Goal: Task Accomplishment & Management: Complete application form

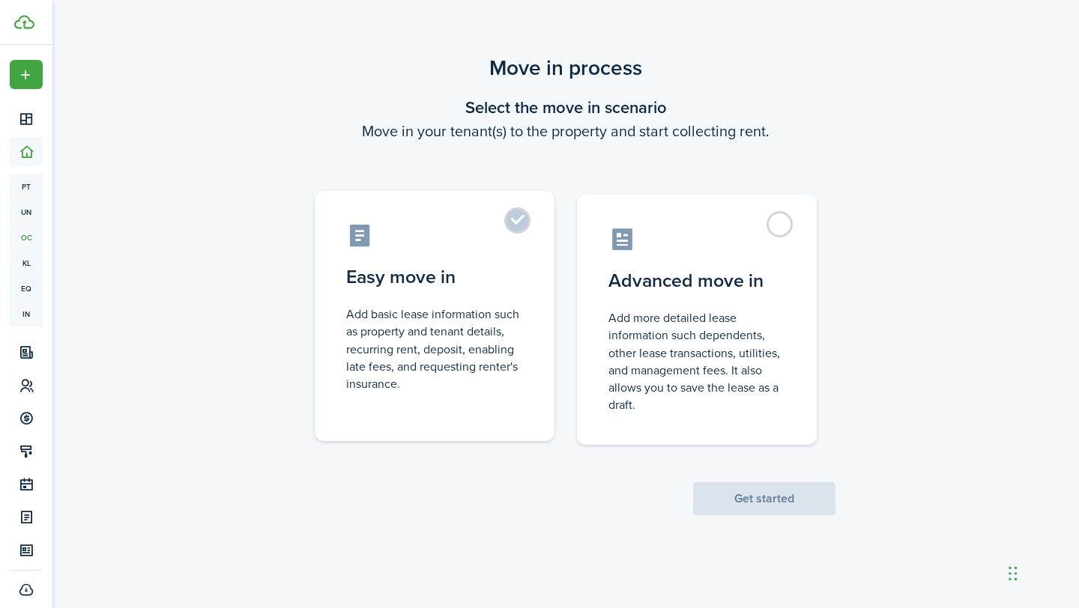
click at [526, 236] on label "Easy move in Add basic lease information such as property and tenant details, r…" at bounding box center [435, 316] width 240 height 250
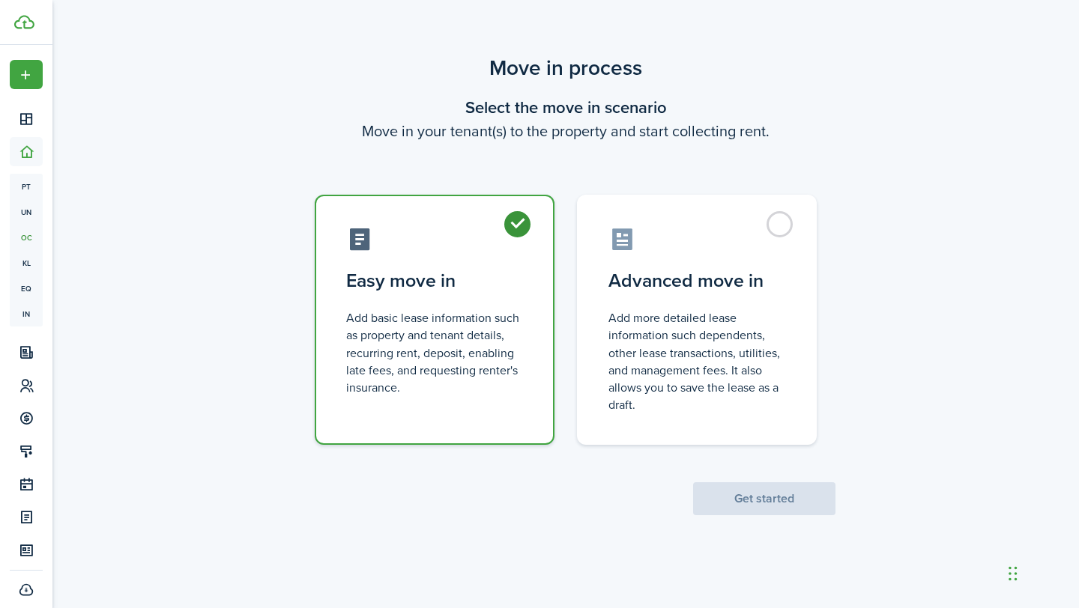
radio input "true"
click at [724, 519] on div "Move in process Select the move in scenario Move in your tenant(s) to the prope…" at bounding box center [565, 284] width 1026 height 478
click at [726, 497] on button "Get started" at bounding box center [764, 498] width 142 height 33
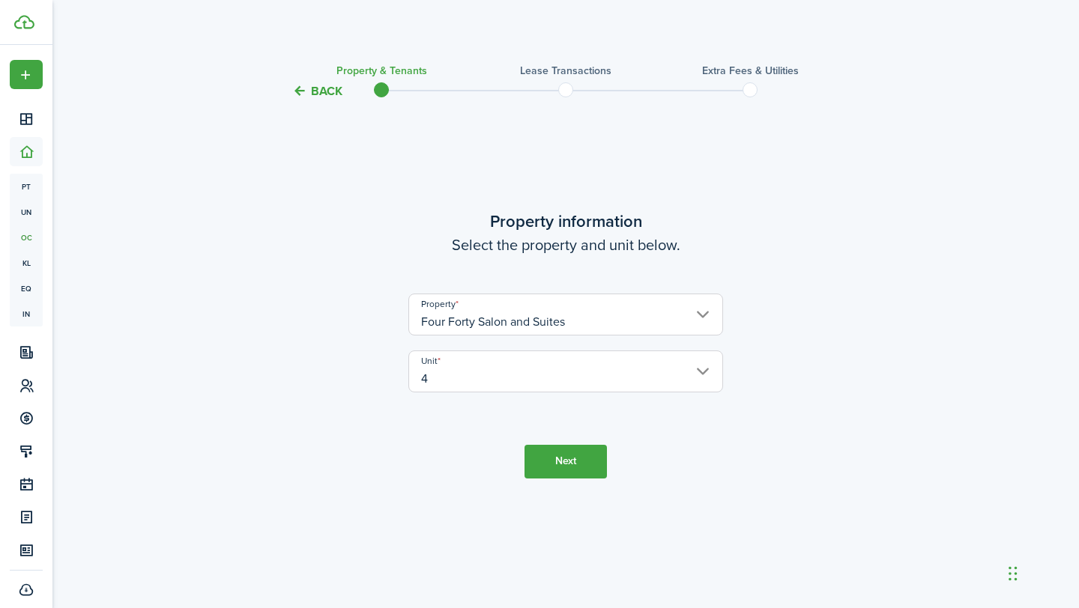
click at [599, 312] on input "Four Forty Salon and Suites" at bounding box center [565, 315] width 315 height 42
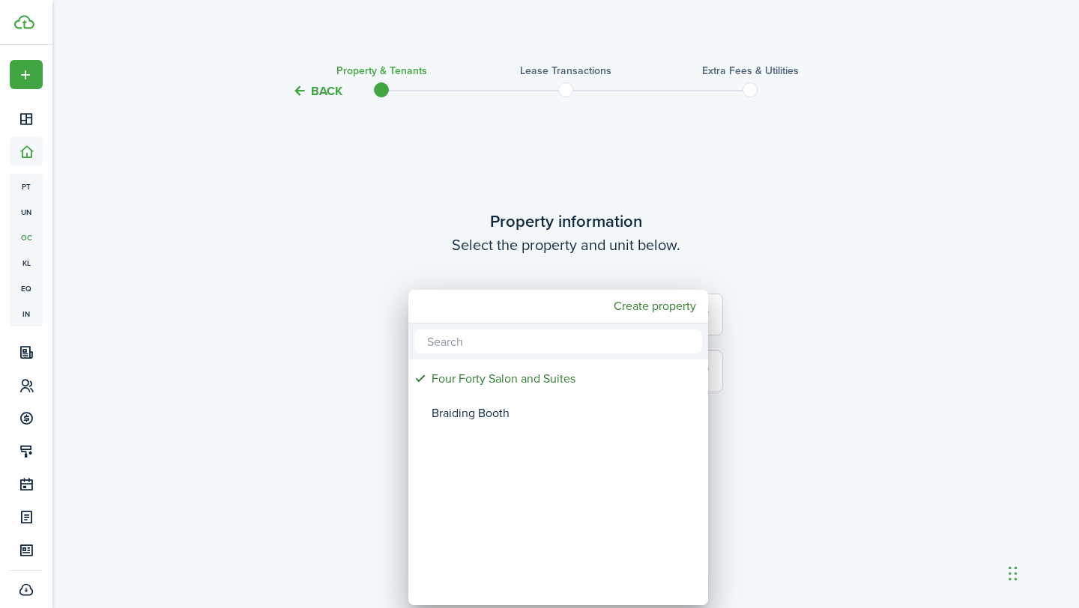
click at [666, 150] on div at bounding box center [539, 304] width 1319 height 848
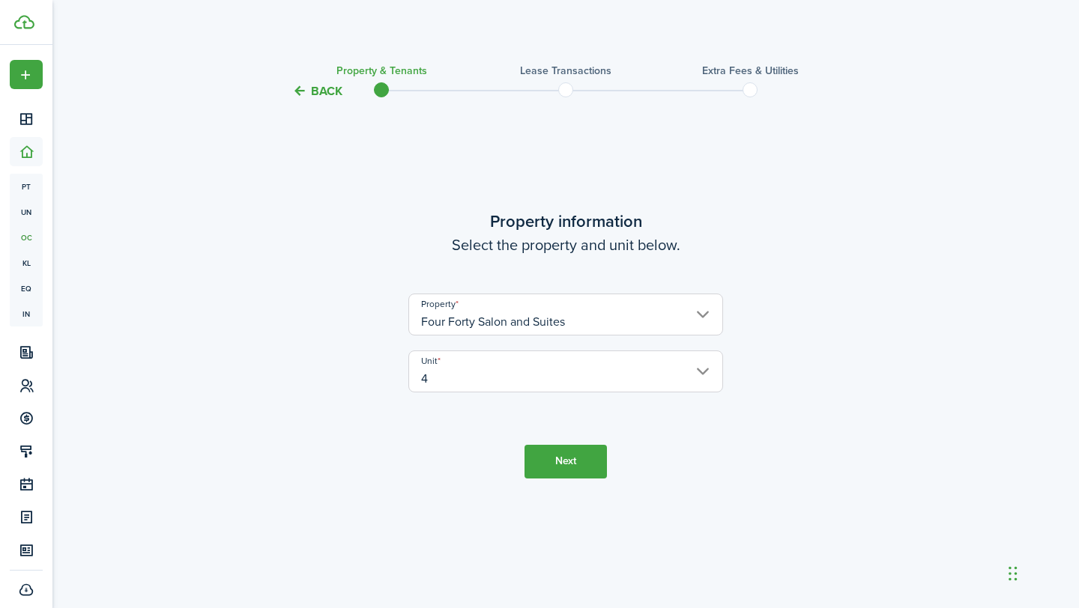
click at [598, 432] on tc-wizard-step "Property information Select the property and unit below. Property Four Forty Sa…" at bounding box center [565, 343] width 629 height 447
click at [590, 457] on button "Next" at bounding box center [565, 462] width 82 height 34
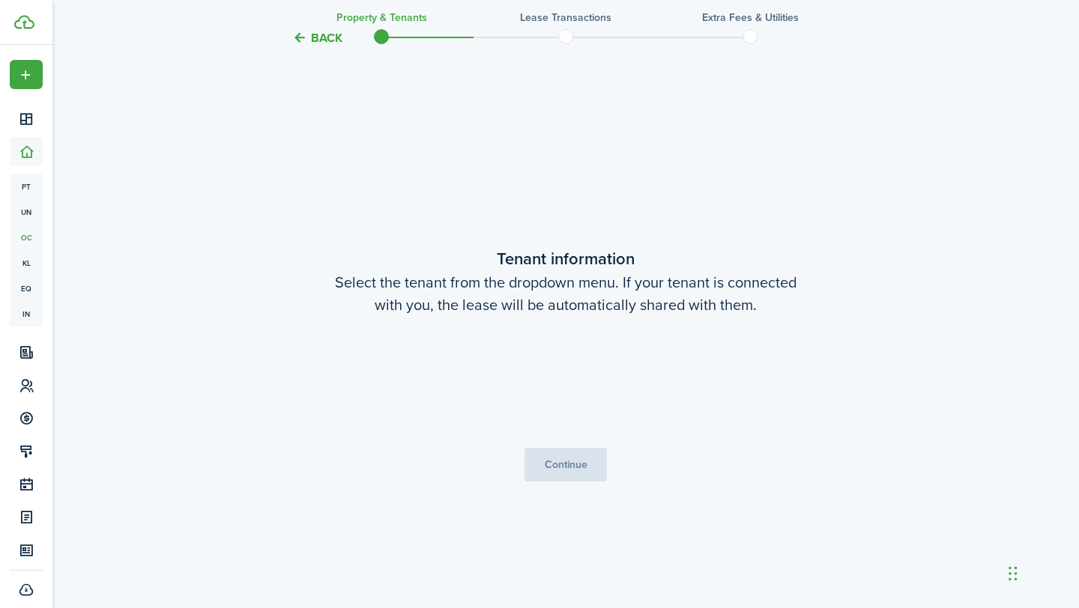
scroll to position [508, 0]
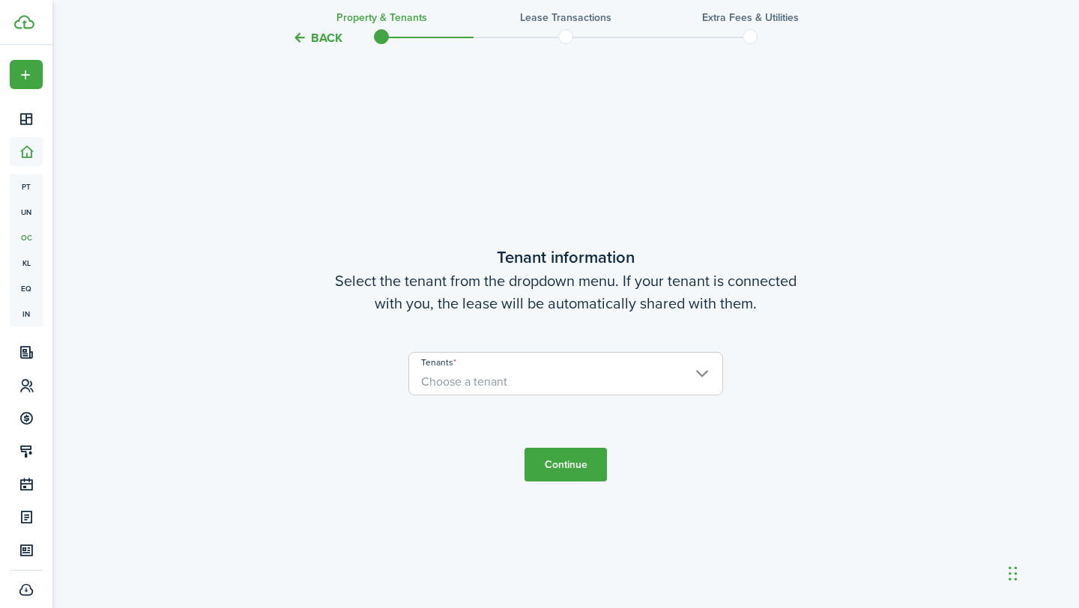
click at [569, 370] on span "Choose a tenant" at bounding box center [565, 381] width 313 height 25
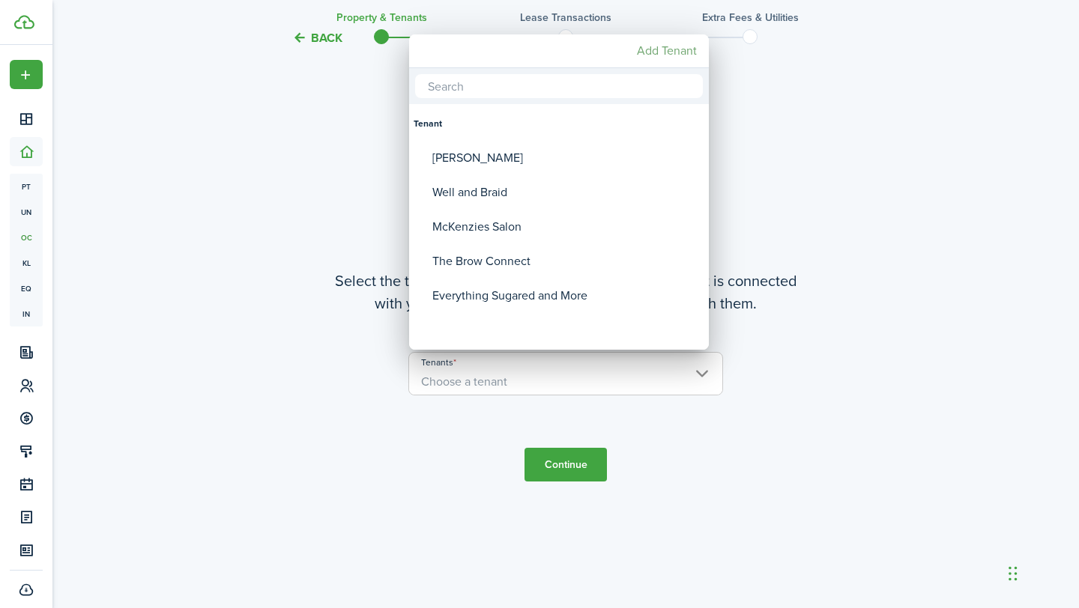
click at [675, 58] on mbsc-button "Add Tenant" at bounding box center [667, 50] width 72 height 27
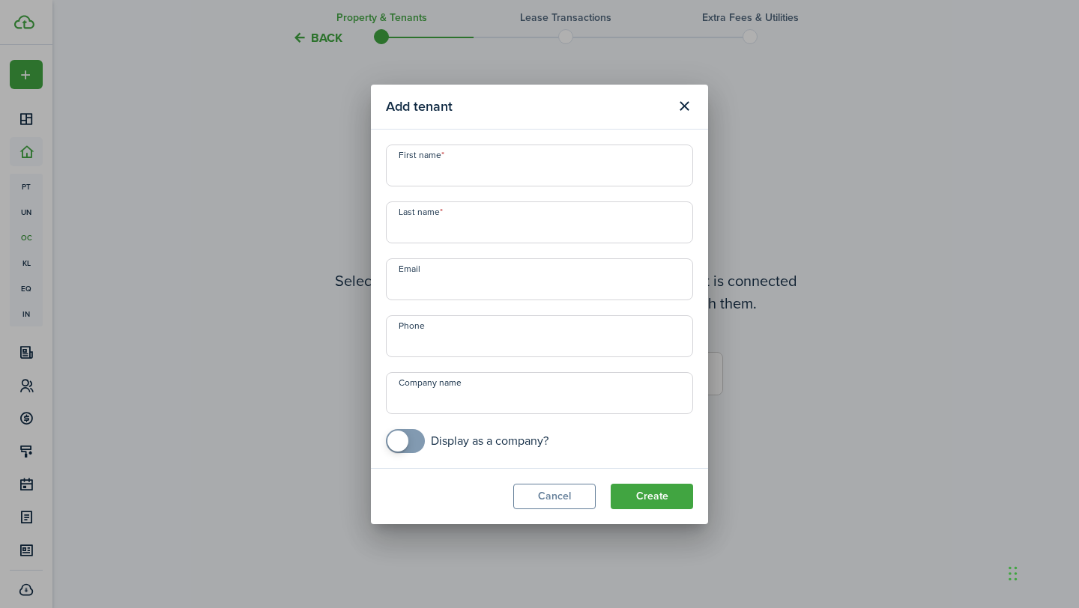
click at [477, 169] on input "First name" at bounding box center [539, 166] width 307 height 42
type input "Chanel"
click at [471, 209] on input "Last name" at bounding box center [539, 223] width 307 height 42
type input "Armani"
click at [444, 289] on input "Email" at bounding box center [539, 279] width 307 height 42
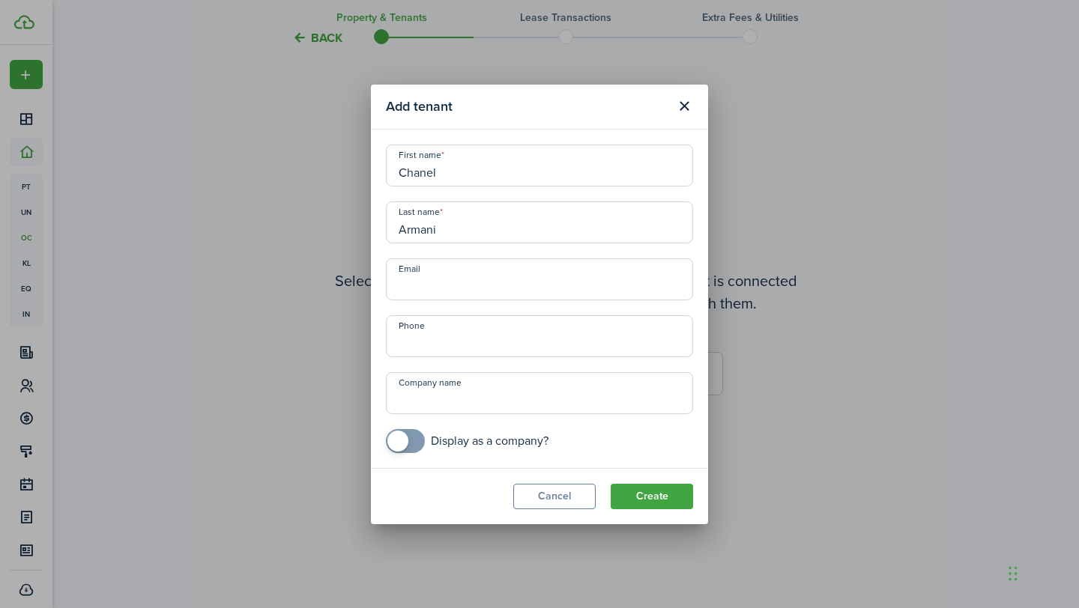
paste input "[EMAIL_ADDRESS][DOMAIN_NAME]"
type input "[EMAIL_ADDRESS][DOMAIN_NAME]"
click at [457, 343] on input "+1" at bounding box center [539, 336] width 307 height 42
type input "+1"
click at [446, 408] on input "Company name" at bounding box center [539, 393] width 307 height 42
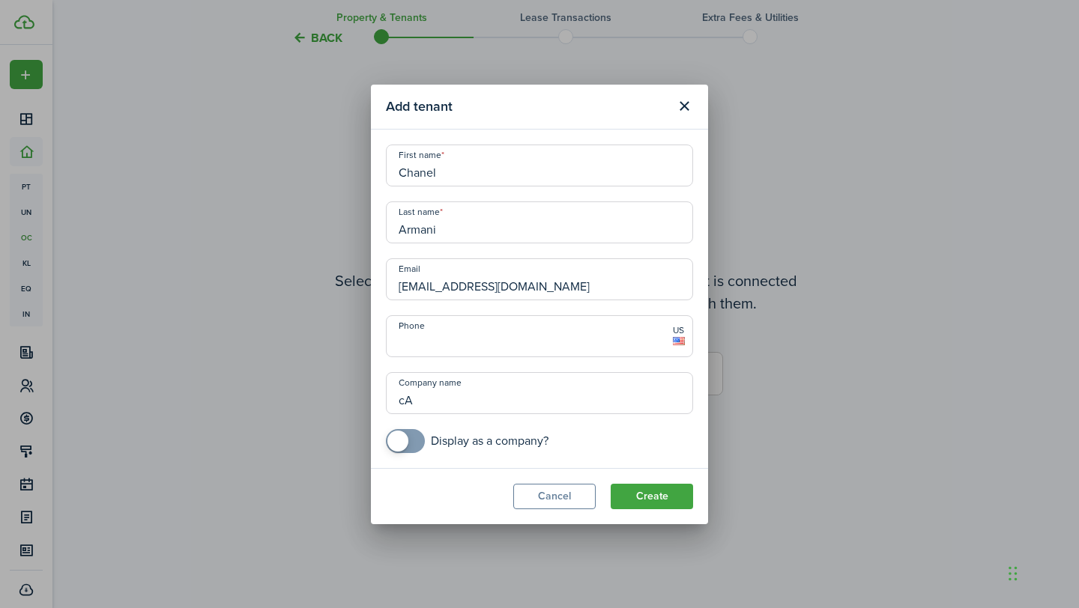
type input "c"
type input "C"
type input "[PERSON_NAME]"
click at [426, 449] on input "checkbox" at bounding box center [467, 441] width 163 height 24
checkbox input "true"
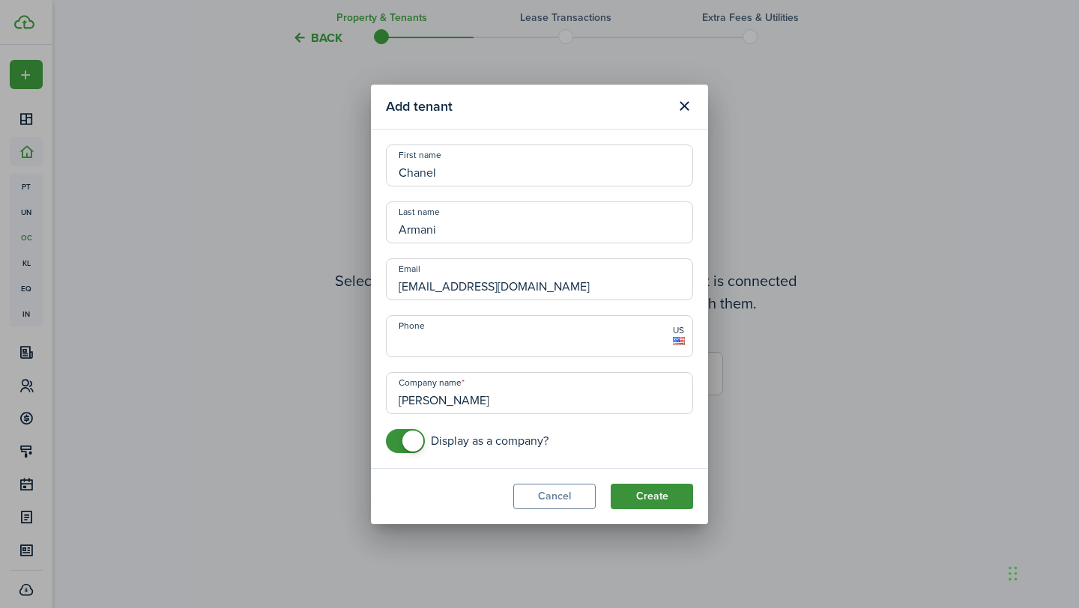
click at [647, 484] on button "Create" at bounding box center [652, 496] width 82 height 25
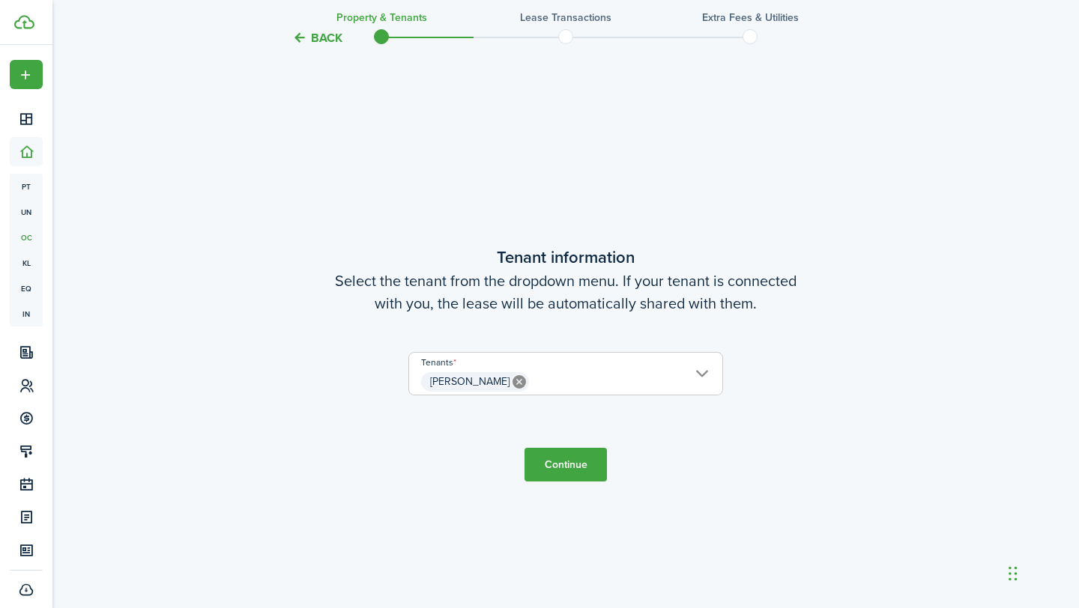
click at [568, 462] on button "Continue" at bounding box center [565, 465] width 82 height 34
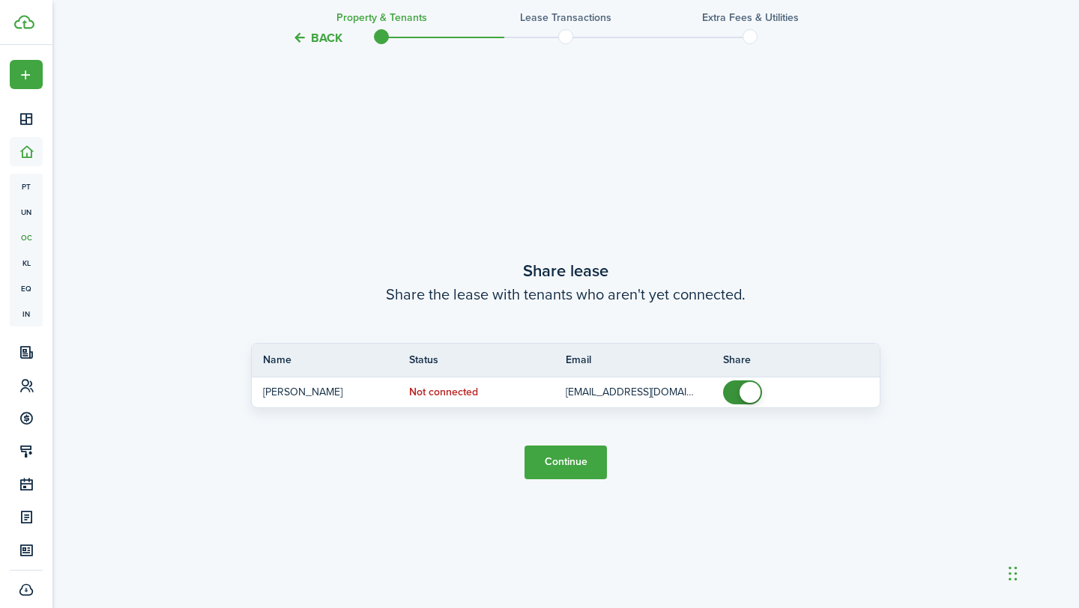
scroll to position [1116, 0]
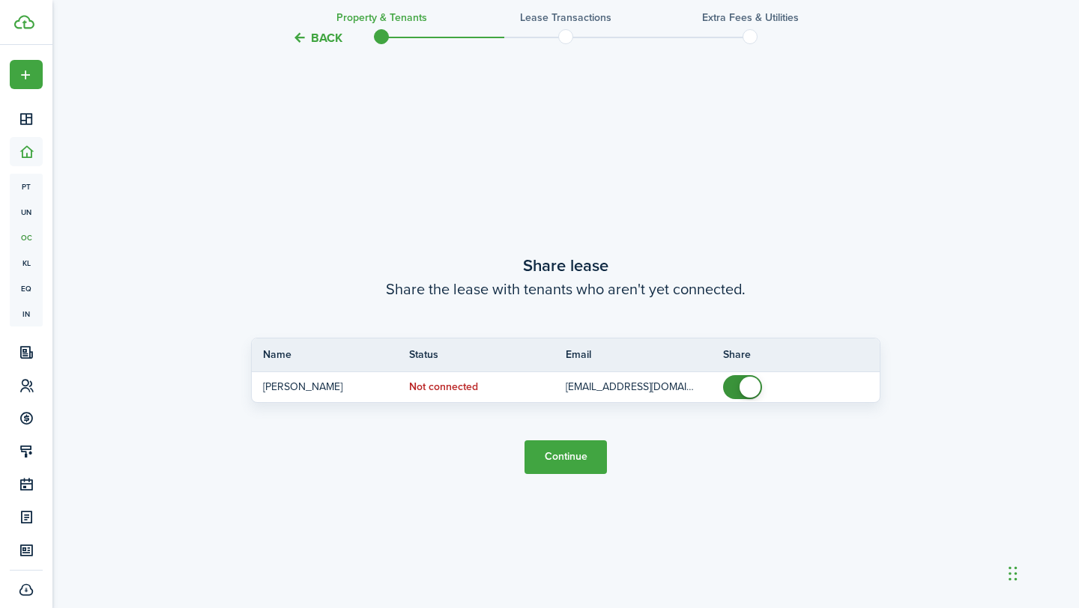
click at [578, 465] on button "Continue" at bounding box center [565, 458] width 82 height 34
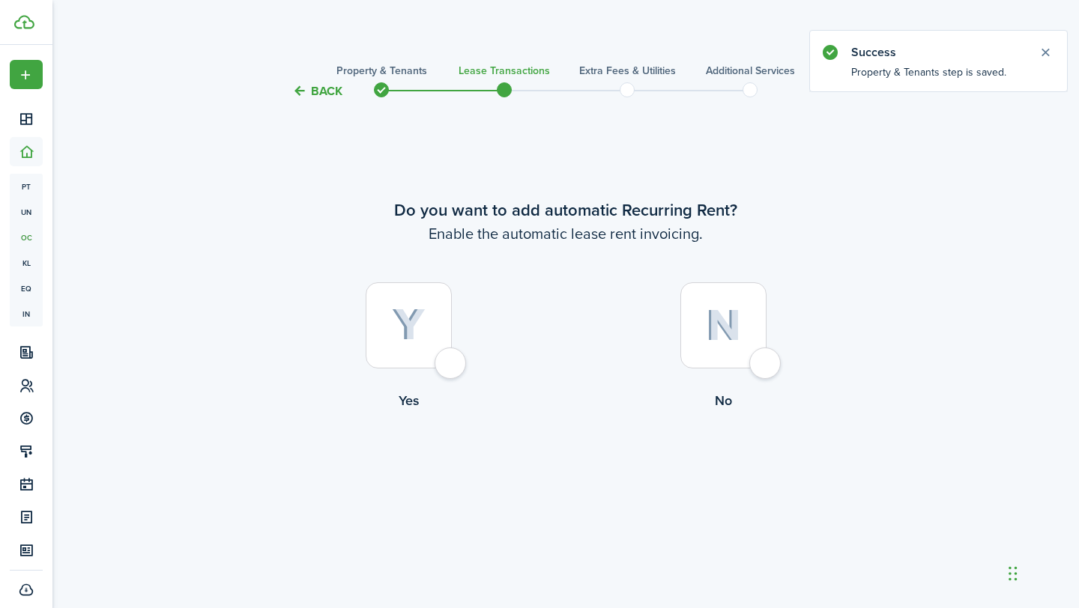
click at [444, 348] on div at bounding box center [409, 325] width 86 height 86
radio input "true"
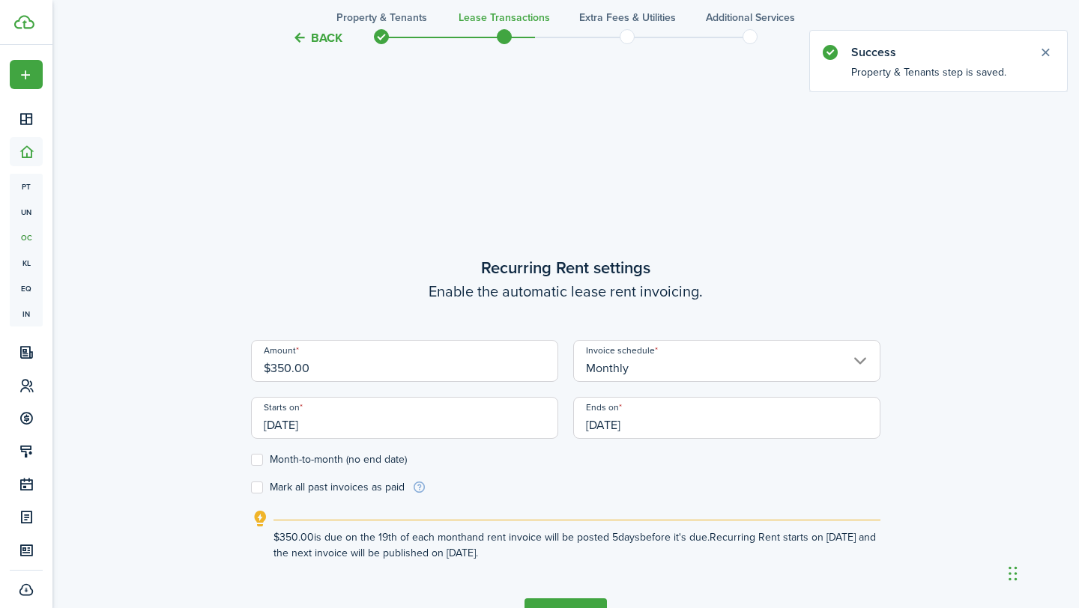
scroll to position [508, 0]
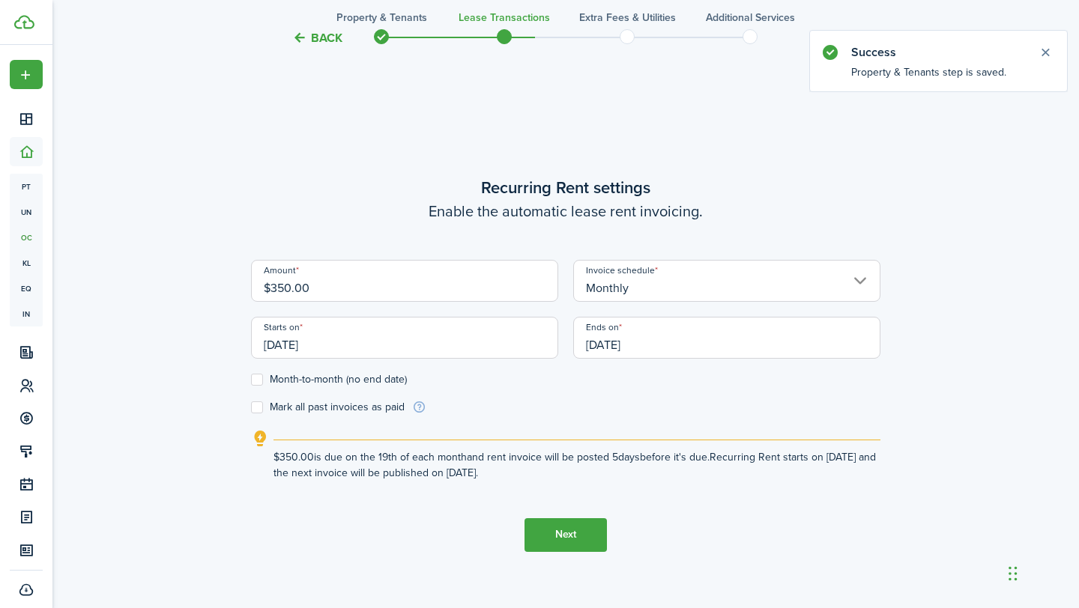
click at [410, 286] on input "$350.00" at bounding box center [404, 281] width 307 height 42
type input "$325.00"
click at [468, 404] on form "Amount $325.00 Invoice schedule Monthly Starts on [DATE] Ends on [DATE] Month-t…" at bounding box center [565, 337] width 629 height 155
click at [486, 351] on input "[DATE]" at bounding box center [404, 338] width 307 height 42
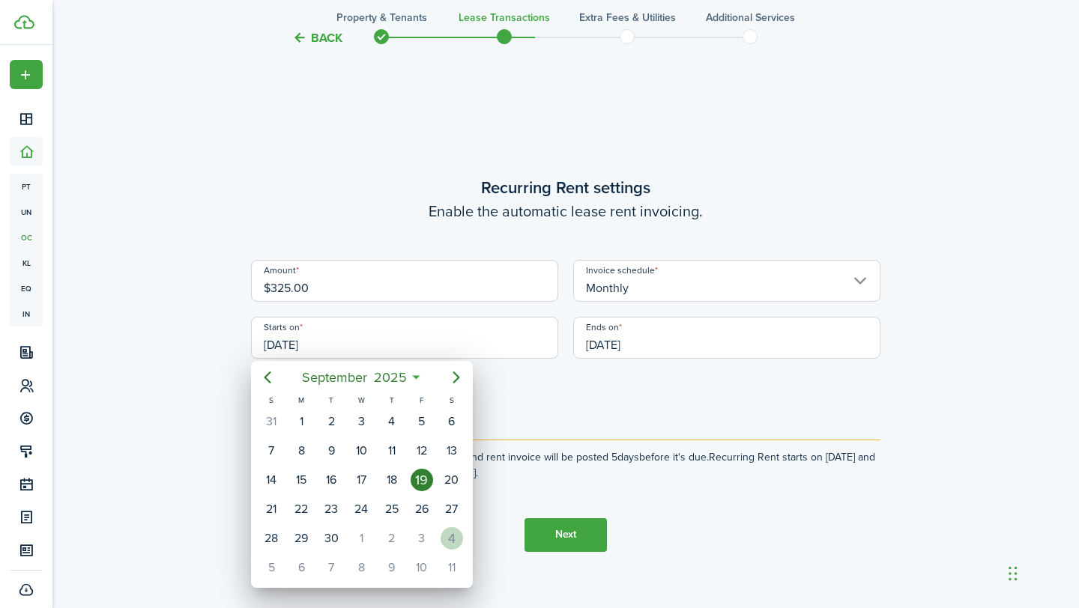
click at [456, 542] on div "4" at bounding box center [452, 538] width 22 height 22
type input "[DATE]"
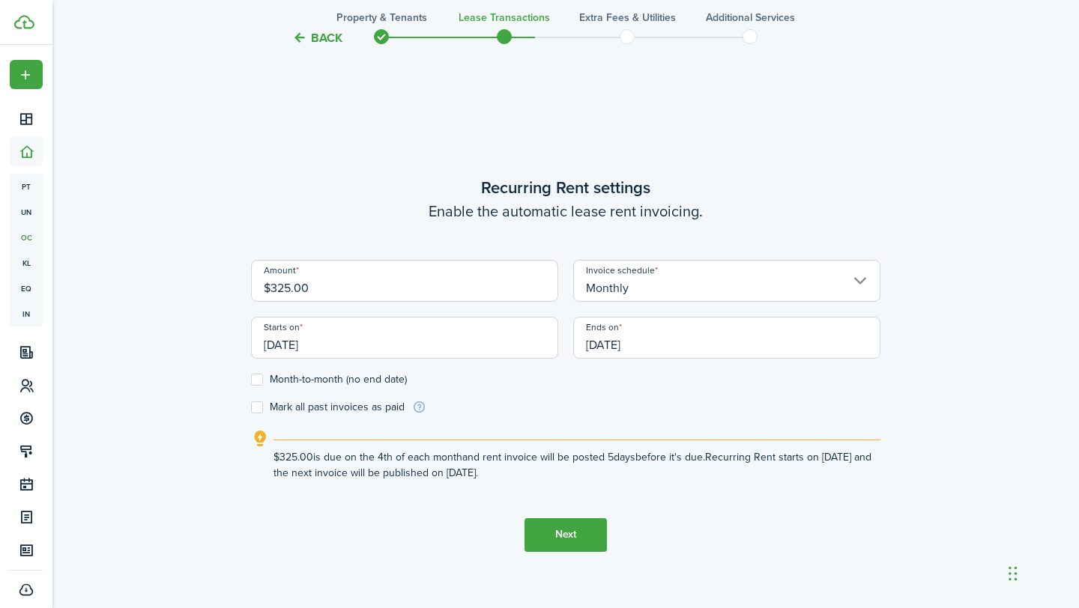
scroll to position [0, 0]
click at [620, 345] on input "[DATE]" at bounding box center [726, 338] width 307 height 42
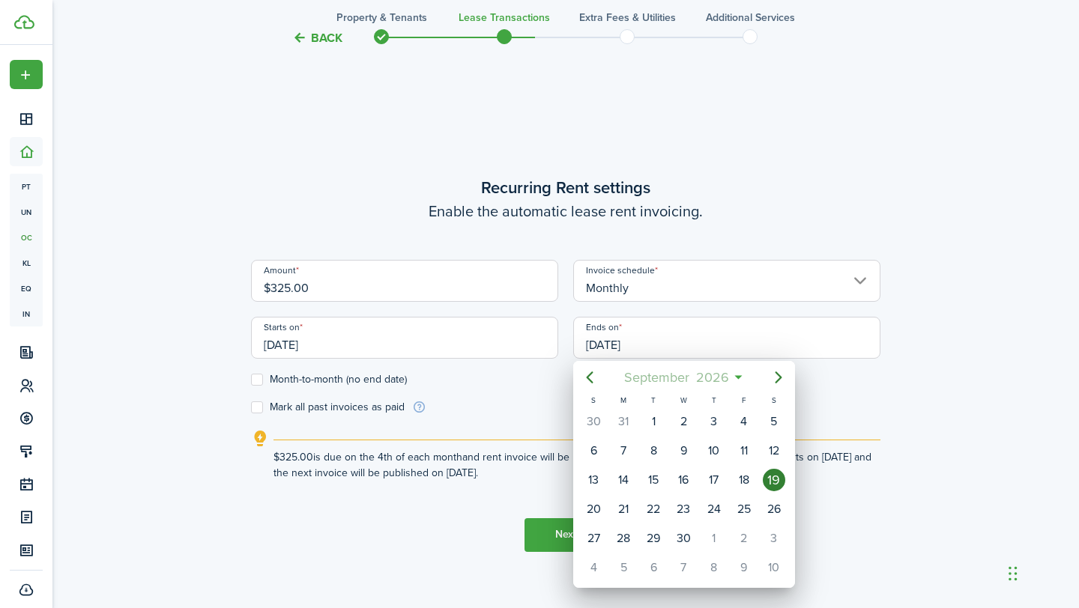
click at [673, 384] on span "September" at bounding box center [656, 377] width 72 height 27
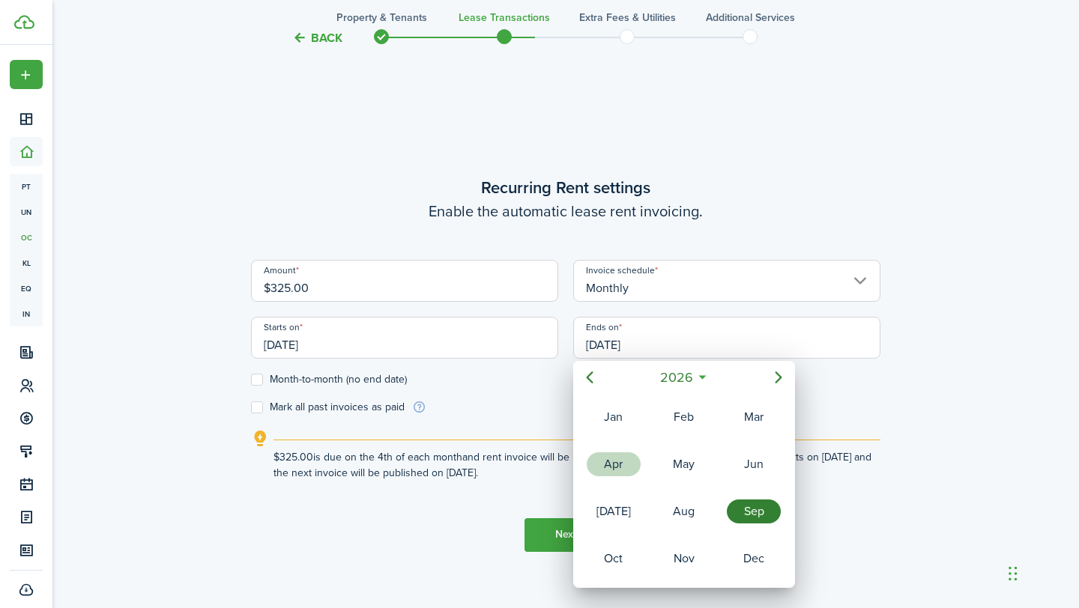
click at [625, 468] on div "Apr" at bounding box center [614, 464] width 54 height 24
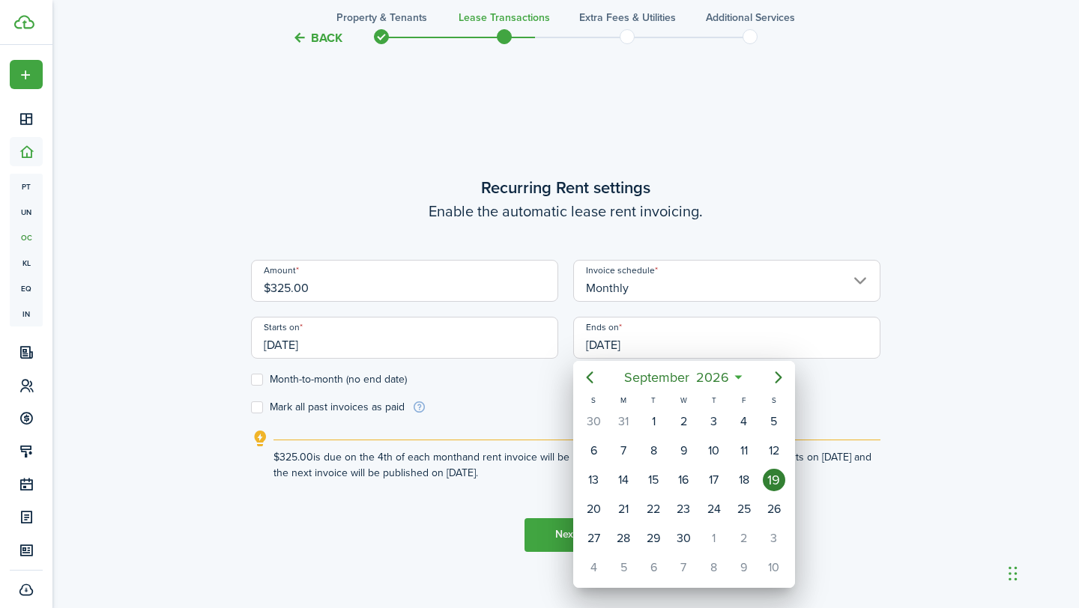
click at [780, 481] on div "19" at bounding box center [774, 480] width 22 height 22
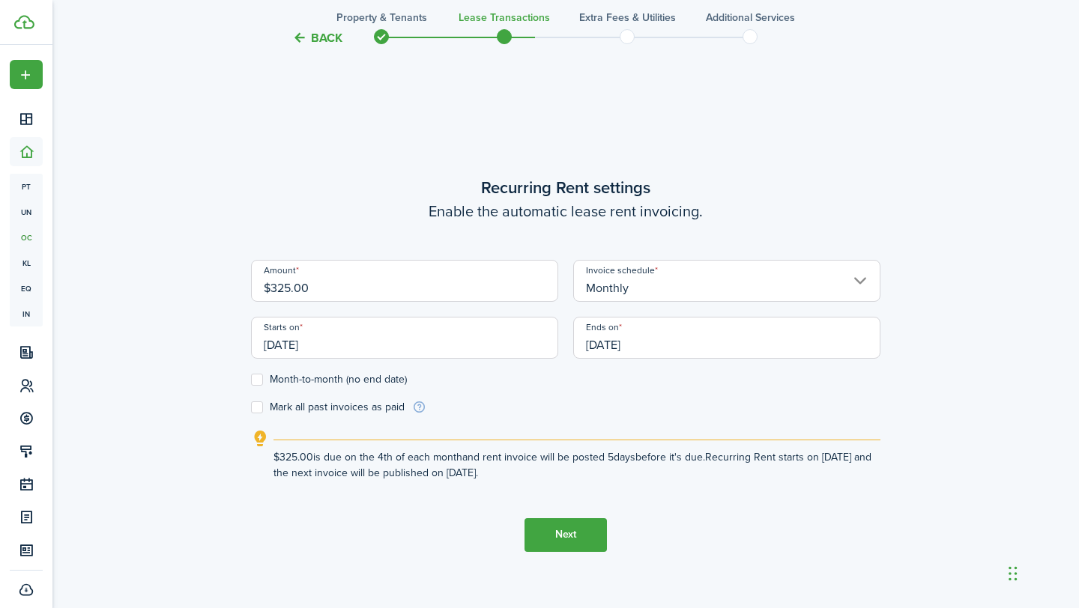
click at [566, 528] on button "Next" at bounding box center [565, 535] width 82 height 34
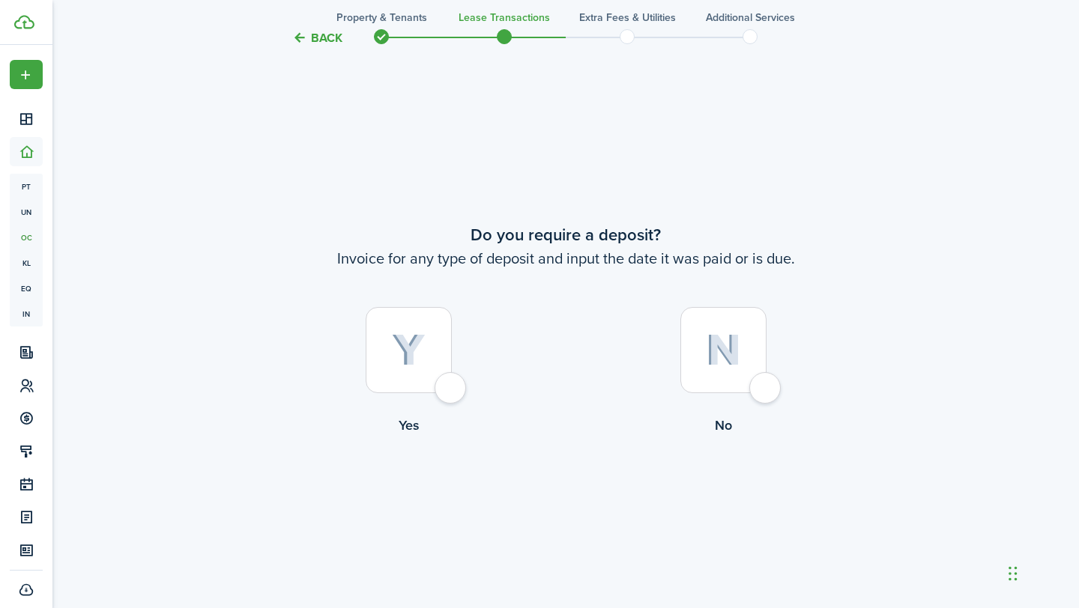
scroll to position [1116, 0]
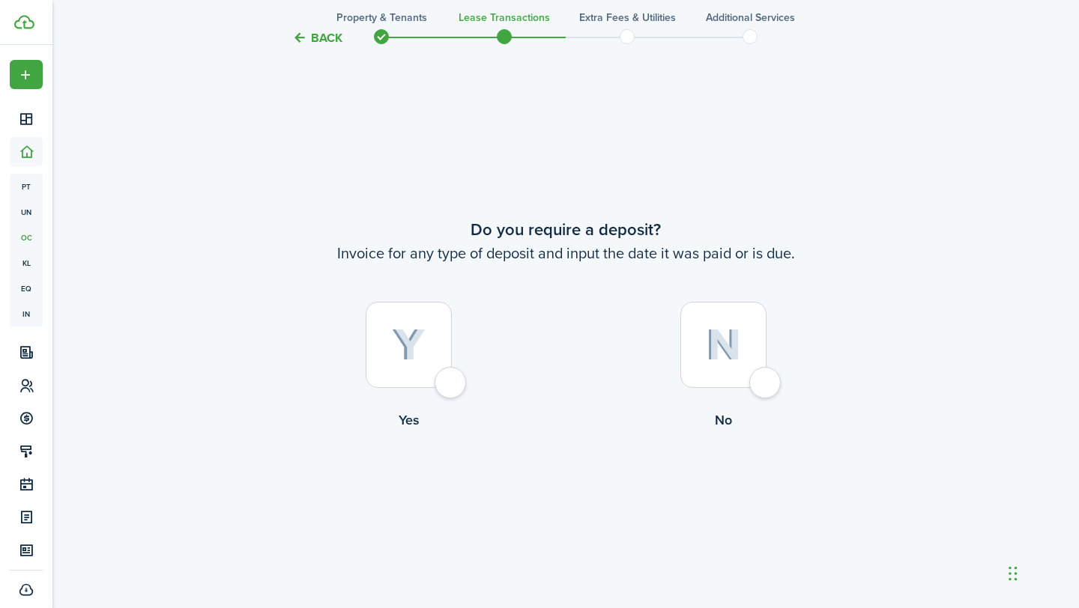
click at [736, 333] on img at bounding box center [723, 345] width 35 height 32
radio input "true"
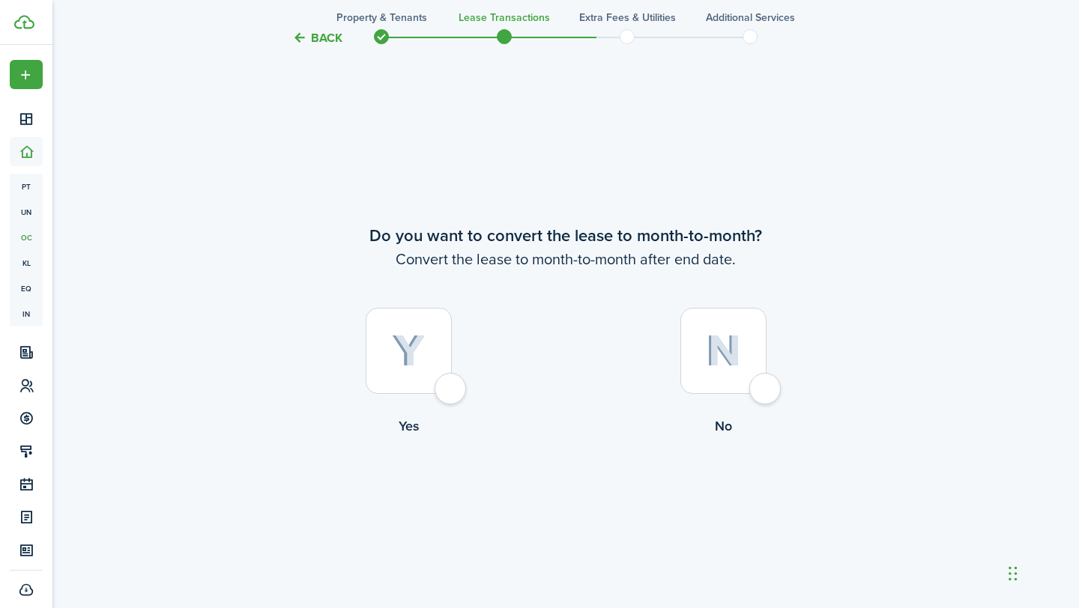
scroll to position [1725, 0]
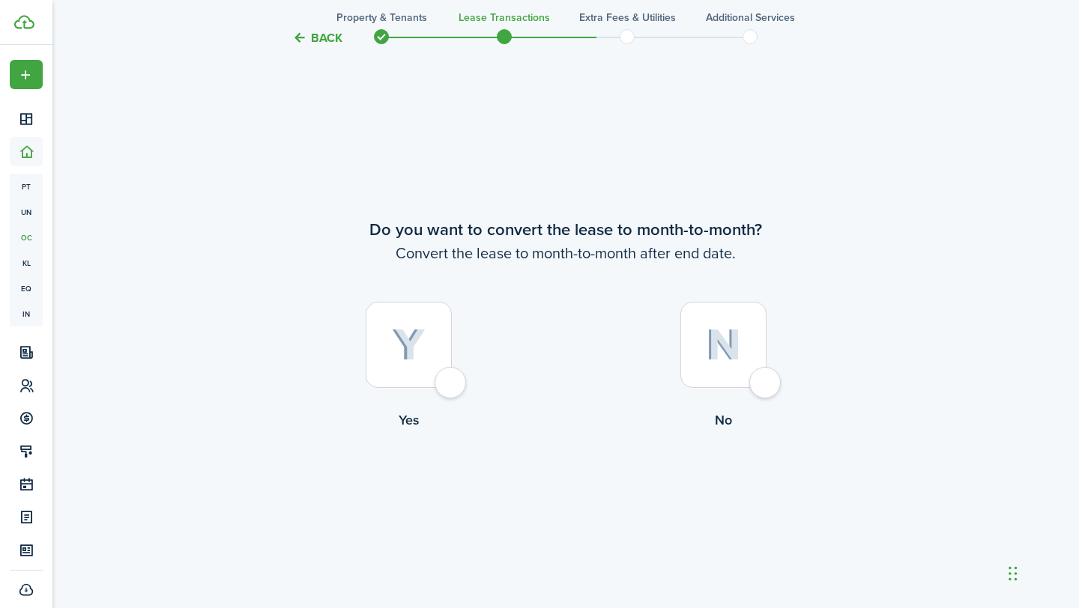
click at [733, 361] on div at bounding box center [723, 345] width 86 height 86
radio input "true"
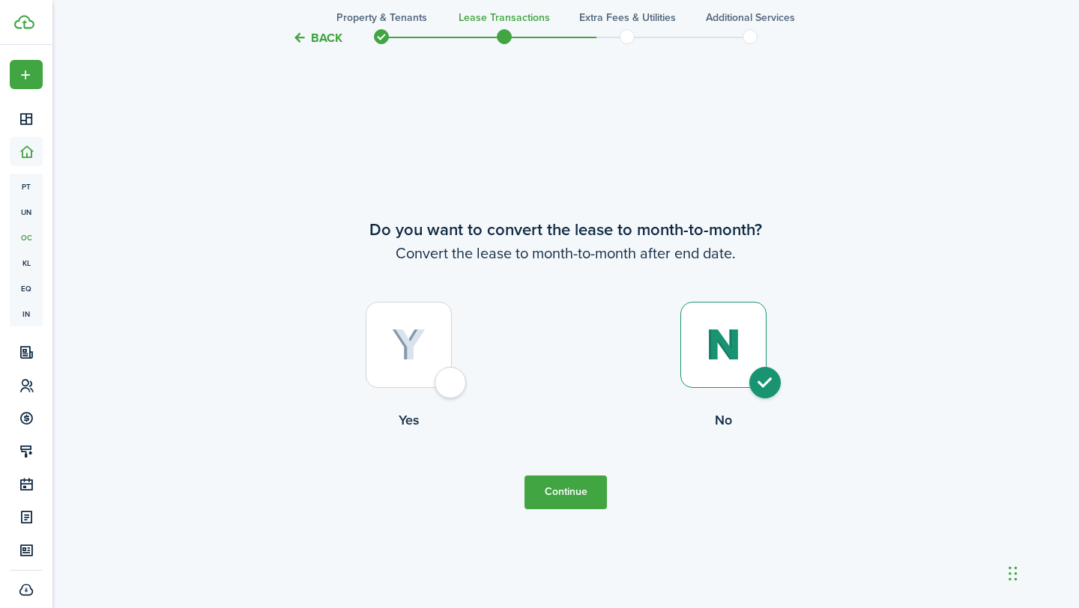
click at [561, 503] on button "Continue" at bounding box center [565, 493] width 82 height 34
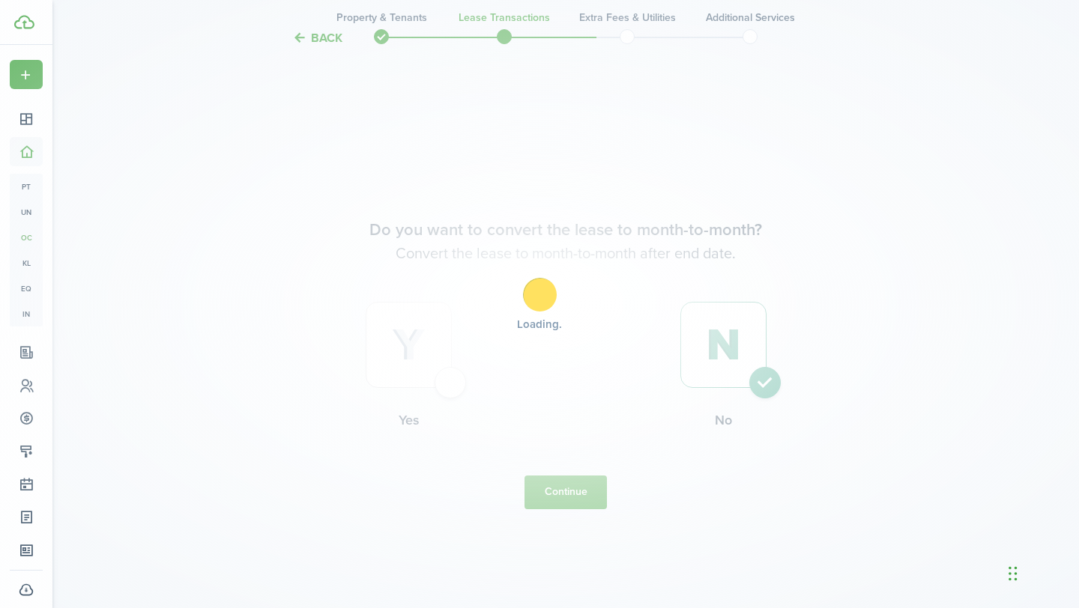
scroll to position [0, 0]
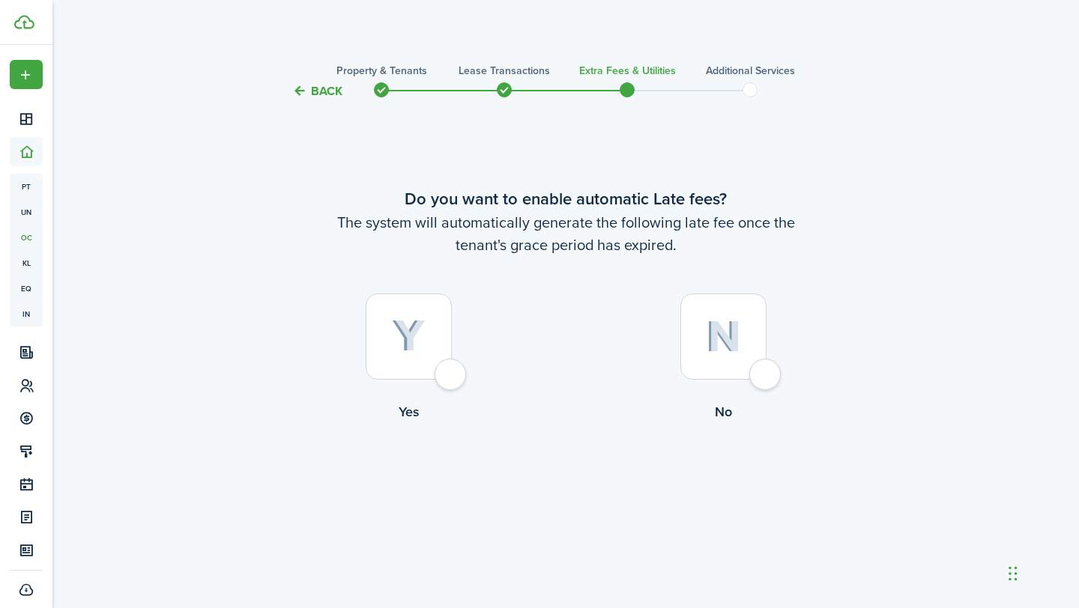
click at [423, 364] on div at bounding box center [409, 337] width 86 height 86
radio input "true"
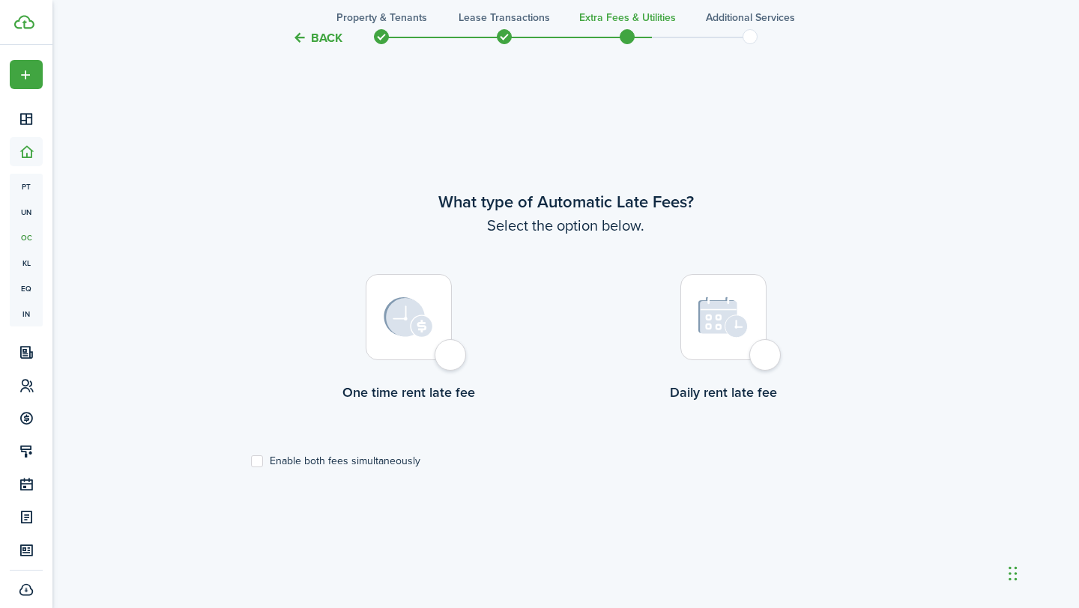
scroll to position [508, 0]
click at [727, 305] on img at bounding box center [723, 317] width 50 height 42
radio input "true"
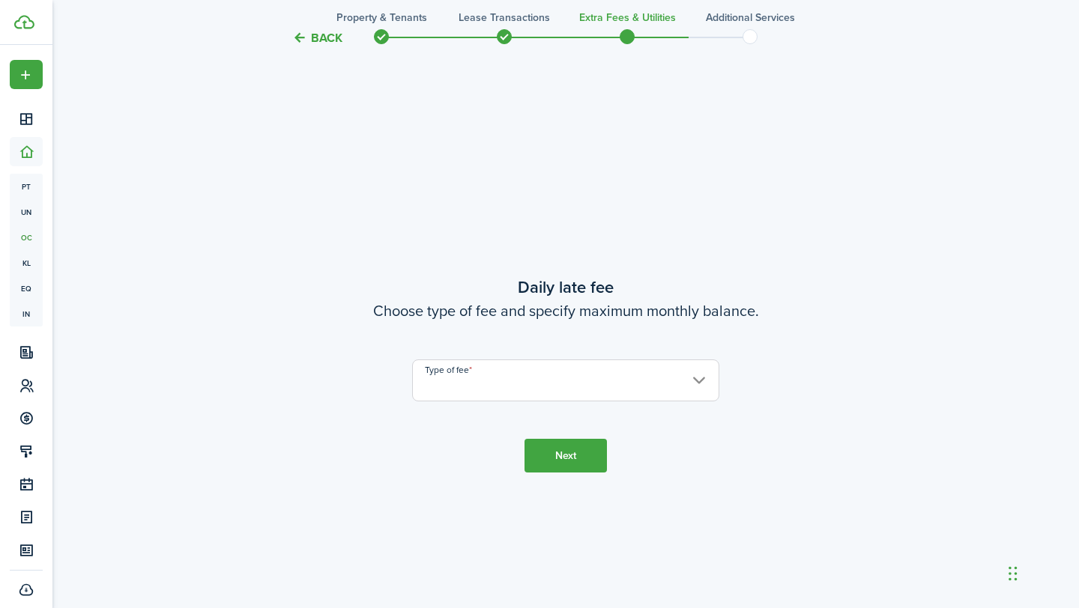
scroll to position [1116, 0]
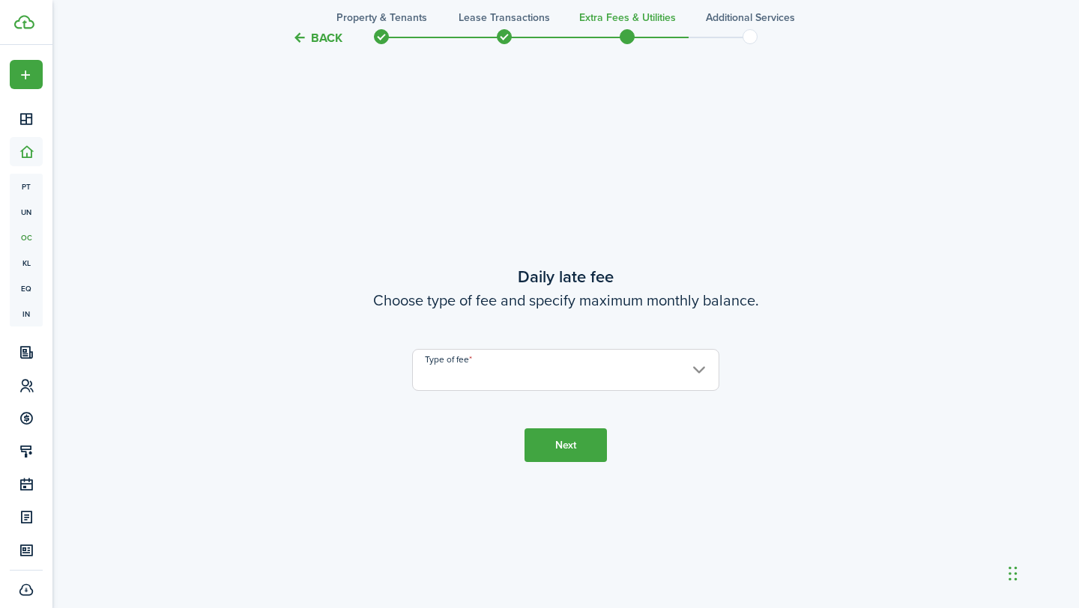
click at [593, 381] on input "Type of fee" at bounding box center [565, 370] width 307 height 42
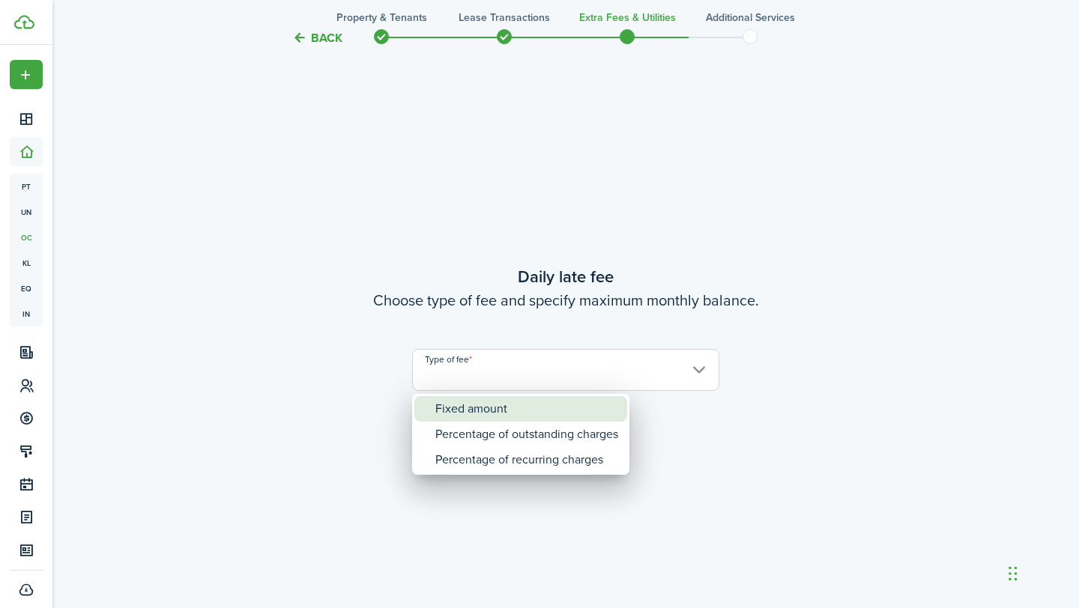
click at [567, 420] on div "Fixed amount" at bounding box center [526, 408] width 183 height 25
type input "Fixed amount"
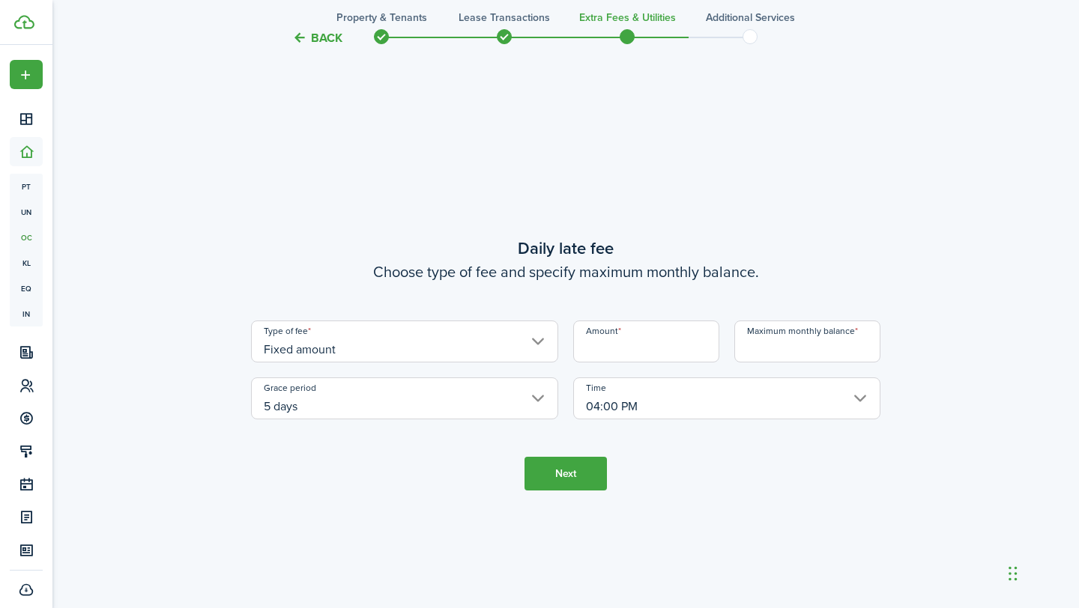
click at [457, 403] on input "5 days" at bounding box center [404, 399] width 307 height 42
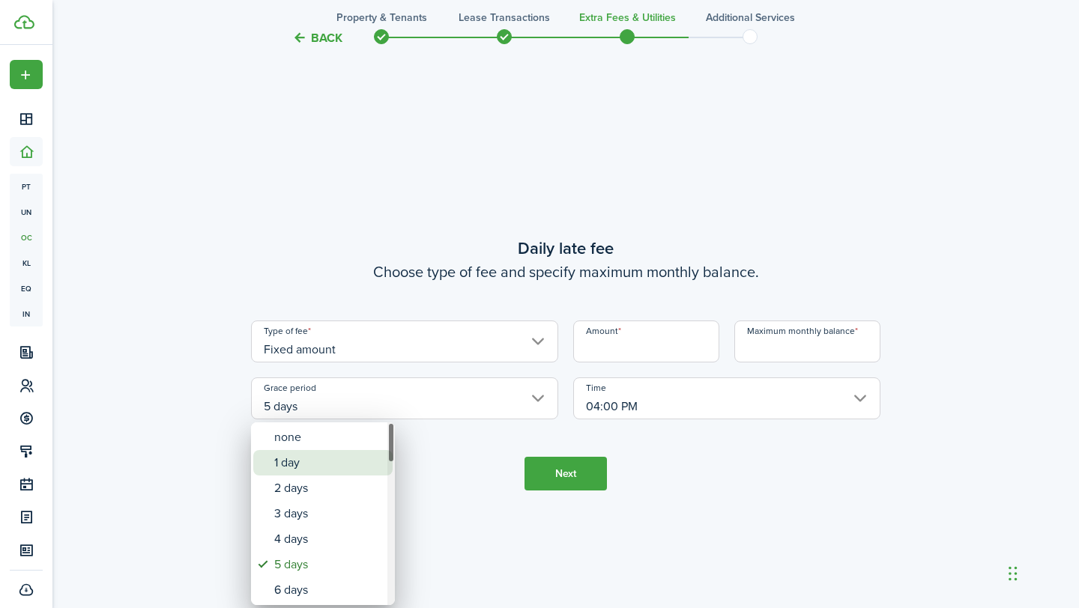
click at [338, 470] on div "1 day" at bounding box center [328, 462] width 109 height 25
type input "1 day"
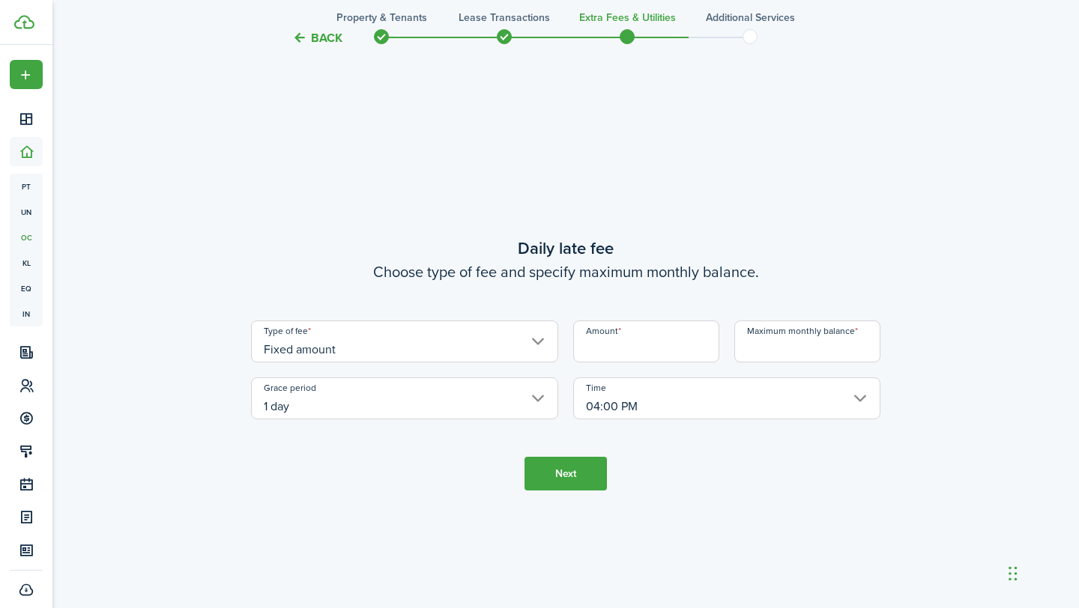
click at [675, 402] on input "04:00 PM" at bounding box center [726, 399] width 307 height 42
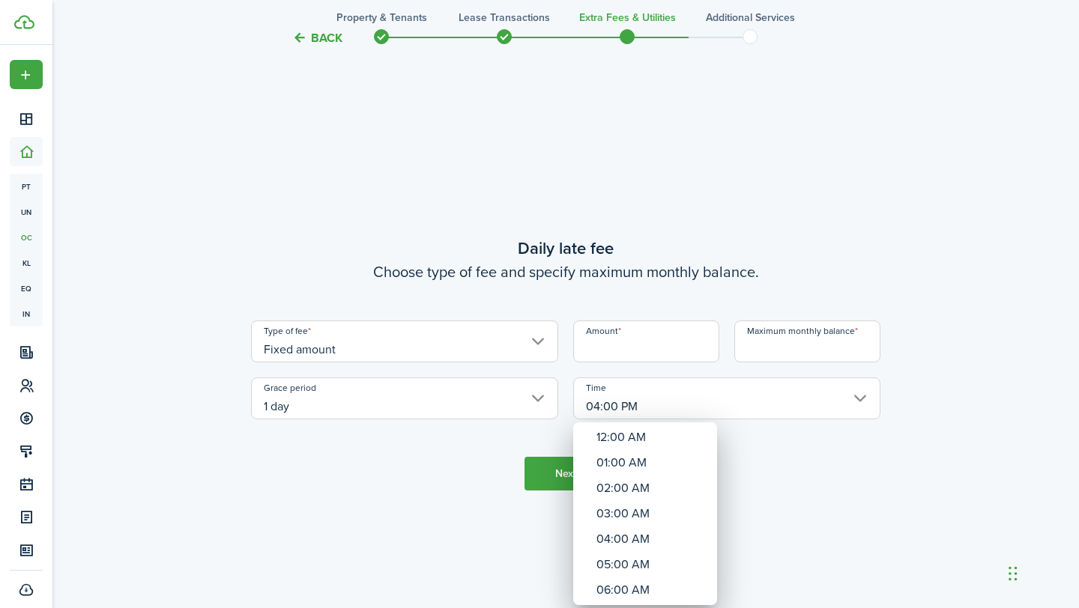
click at [675, 402] on div at bounding box center [539, 304] width 1319 height 848
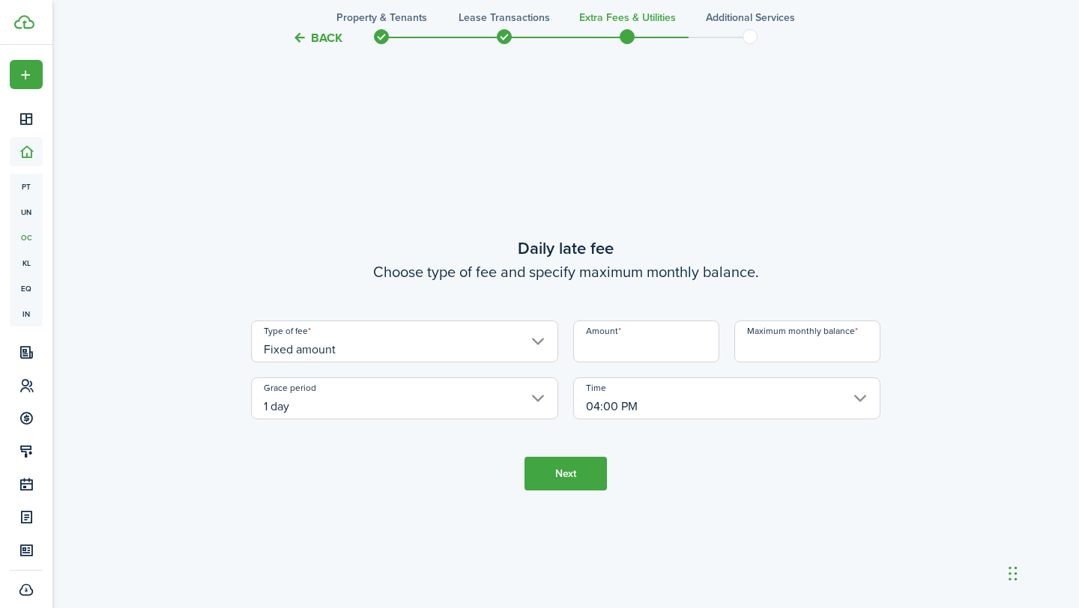
click at [654, 354] on input "Amount" at bounding box center [646, 342] width 146 height 42
type input "$20.00"
click at [778, 461] on tc-wizard-step "Daily late fee Choose type of fee and specify maximum monthly balance. Type of …" at bounding box center [565, 363] width 629 height 608
click at [560, 490] on button "Next" at bounding box center [565, 474] width 82 height 34
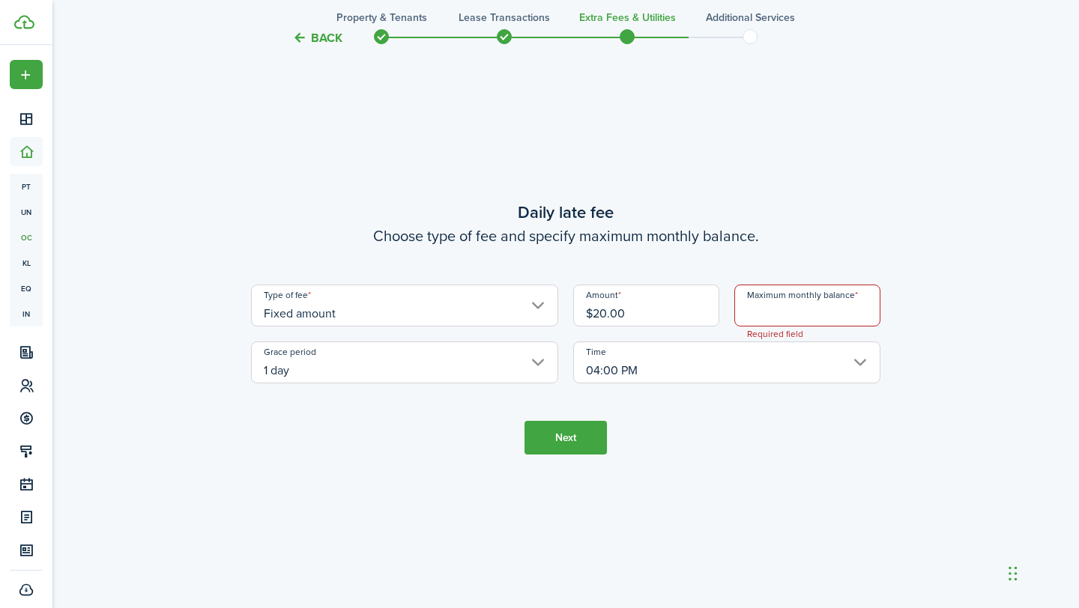
scroll to position [1154, 0]
click at [558, 464] on tc-wizard-step "Daily late fee Choose type of fee and specify maximum monthly balance. Type of …" at bounding box center [565, 326] width 629 height 608
click at [557, 432] on button "Next" at bounding box center [565, 437] width 82 height 34
click at [760, 312] on input "Maximum monthly balance" at bounding box center [807, 304] width 146 height 42
type input "$100.00"
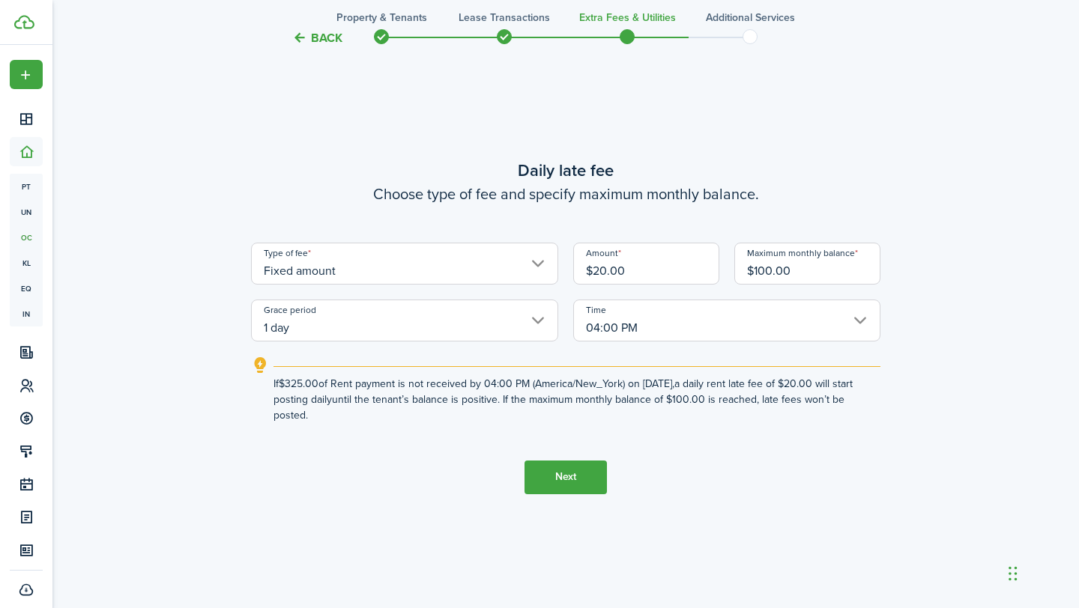
click at [539, 478] on button "Next" at bounding box center [565, 478] width 82 height 34
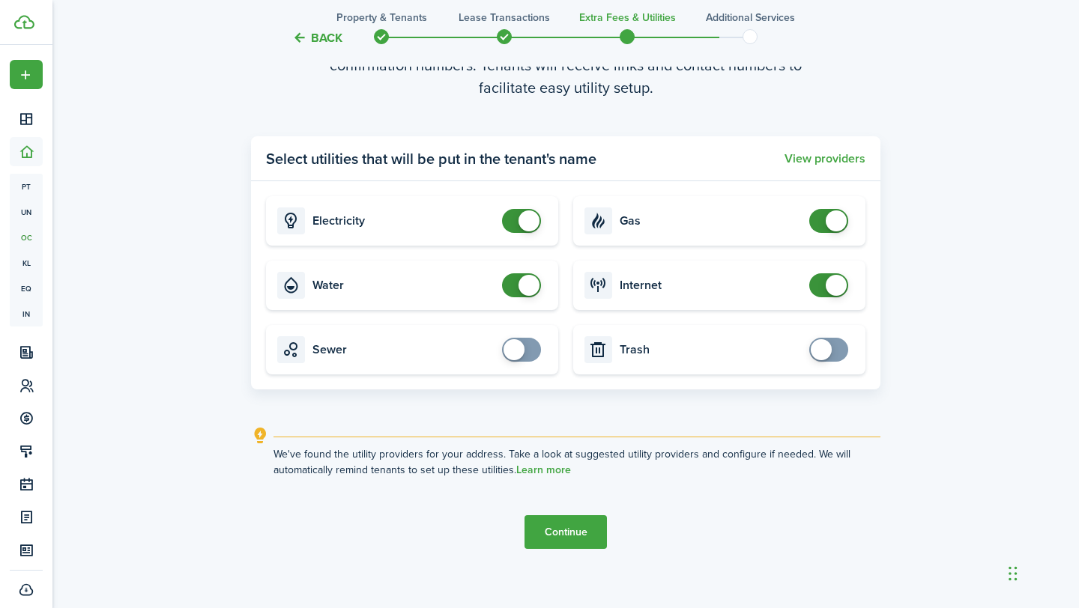
scroll to position [1821, 0]
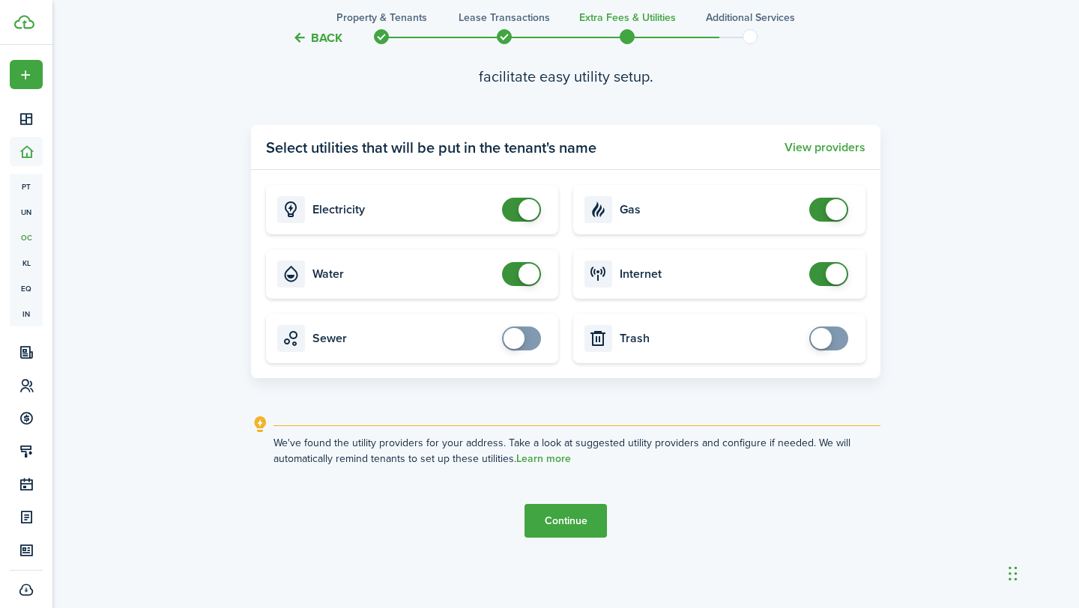
checkbox input "false"
click at [514, 264] on span at bounding box center [521, 274] width 15 height 24
checkbox input "false"
click at [520, 214] on span at bounding box center [528, 209] width 21 height 21
checkbox input "false"
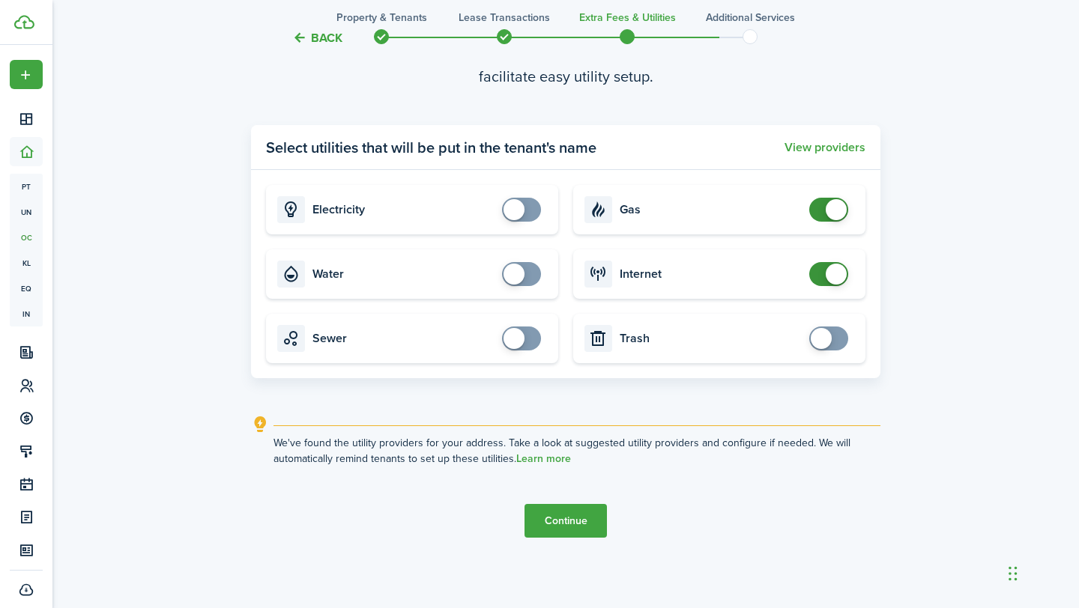
click at [821, 212] on span at bounding box center [828, 210] width 15 height 24
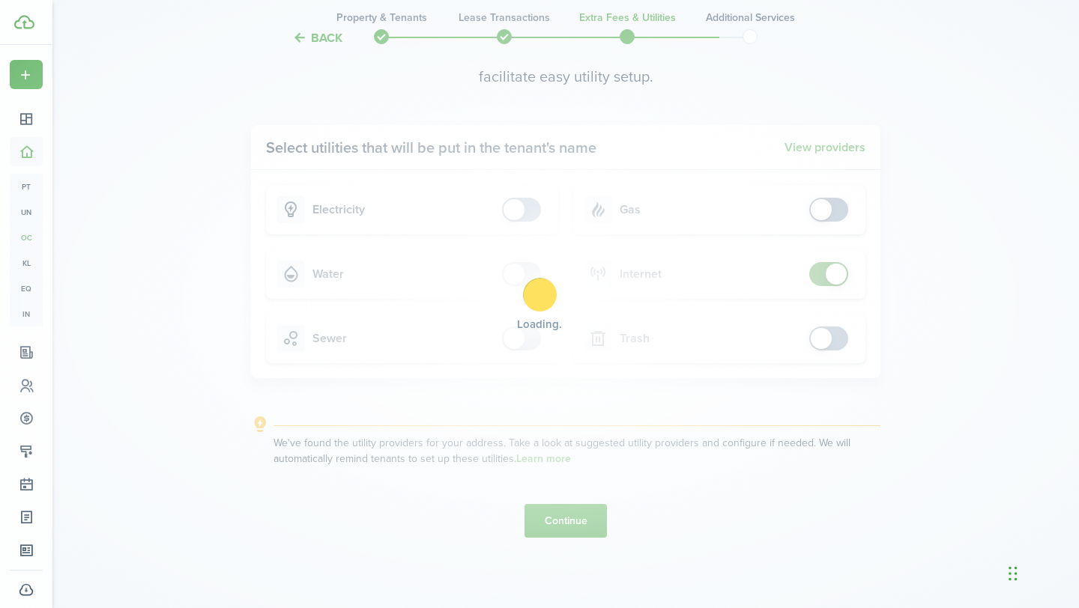
click at [820, 270] on div "Loading" at bounding box center [539, 304] width 1079 height 608
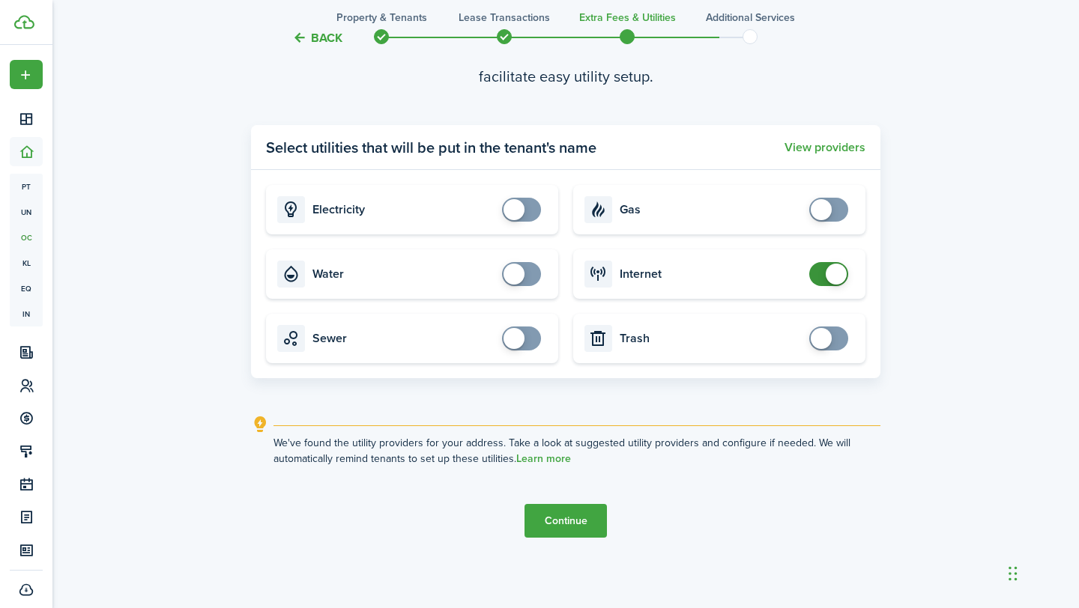
checkbox input "false"
click at [821, 270] on span at bounding box center [828, 274] width 15 height 24
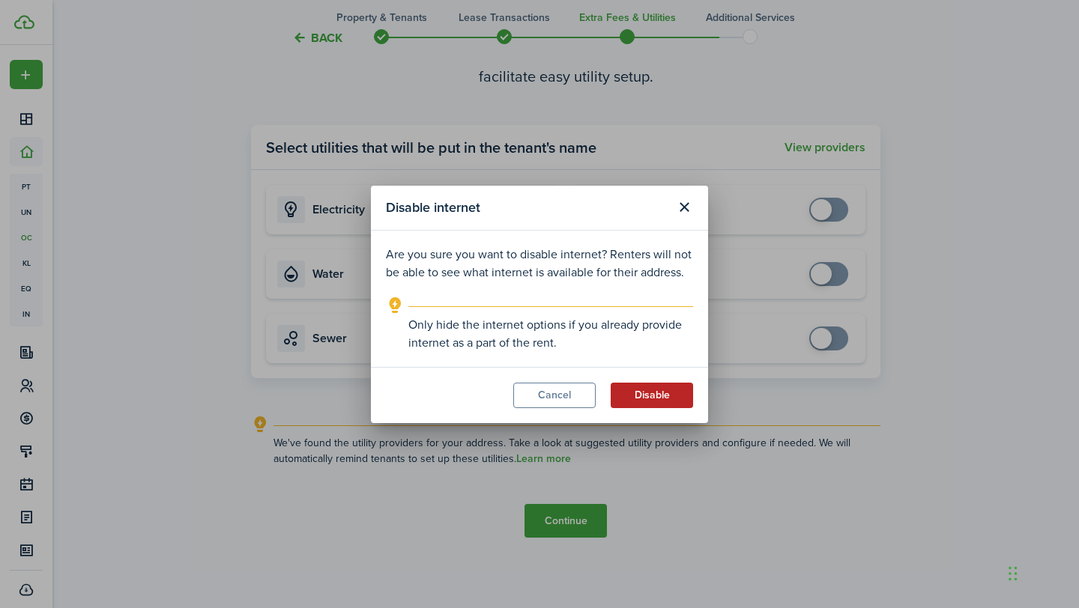
click at [647, 393] on button "Disable" at bounding box center [652, 395] width 82 height 25
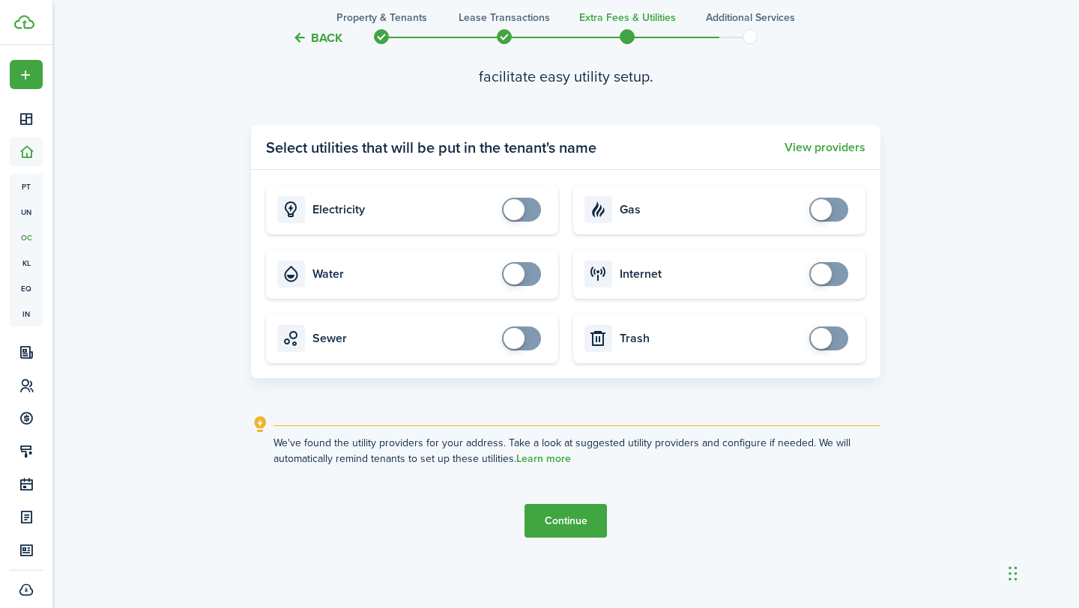
click at [548, 526] on button "Continue" at bounding box center [565, 521] width 82 height 34
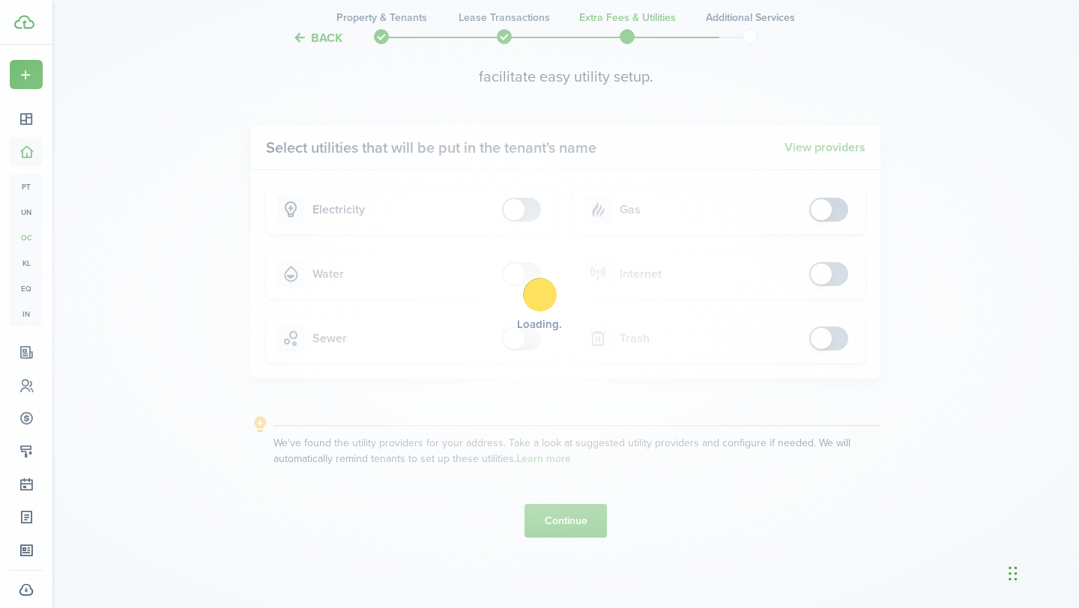
scroll to position [0, 0]
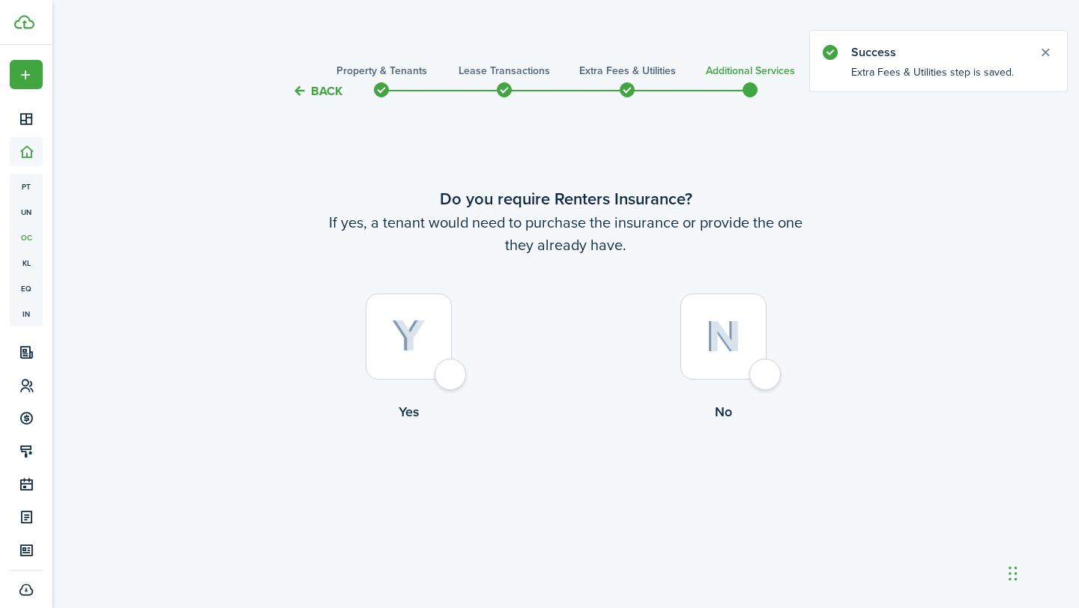
click at [437, 351] on div at bounding box center [409, 337] width 86 height 86
radio input "true"
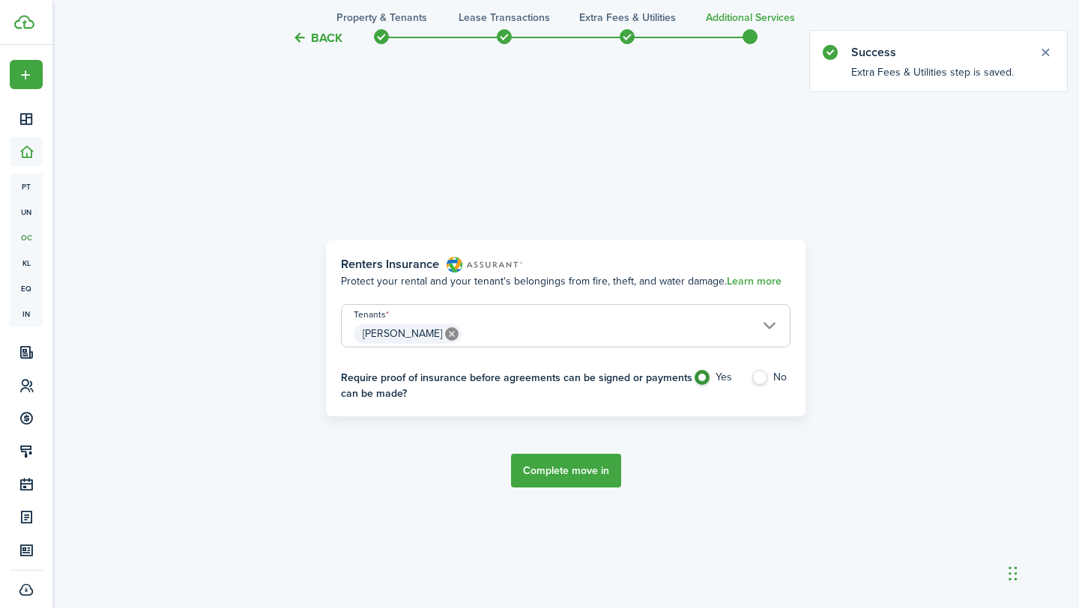
scroll to position [526, 0]
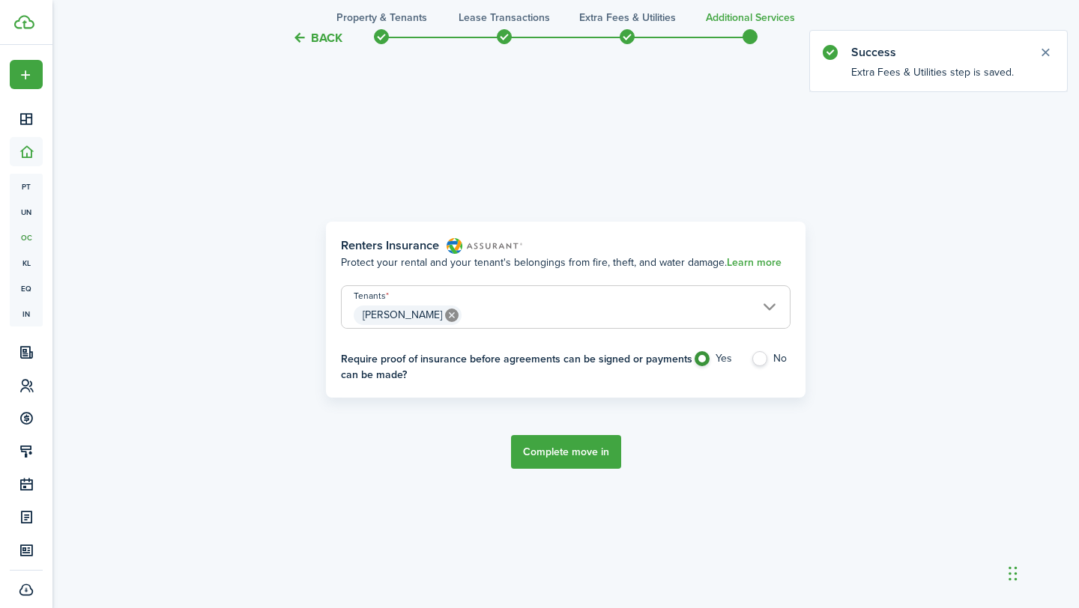
click at [552, 455] on button "Complete move in" at bounding box center [566, 452] width 110 height 34
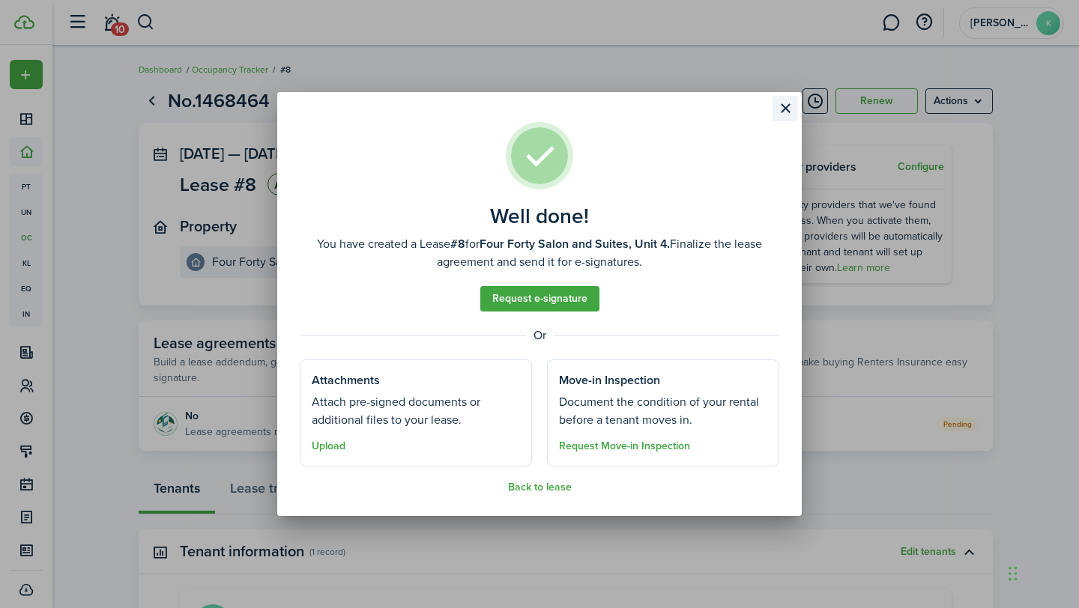
click at [784, 109] on button "Close modal" at bounding box center [784, 108] width 25 height 25
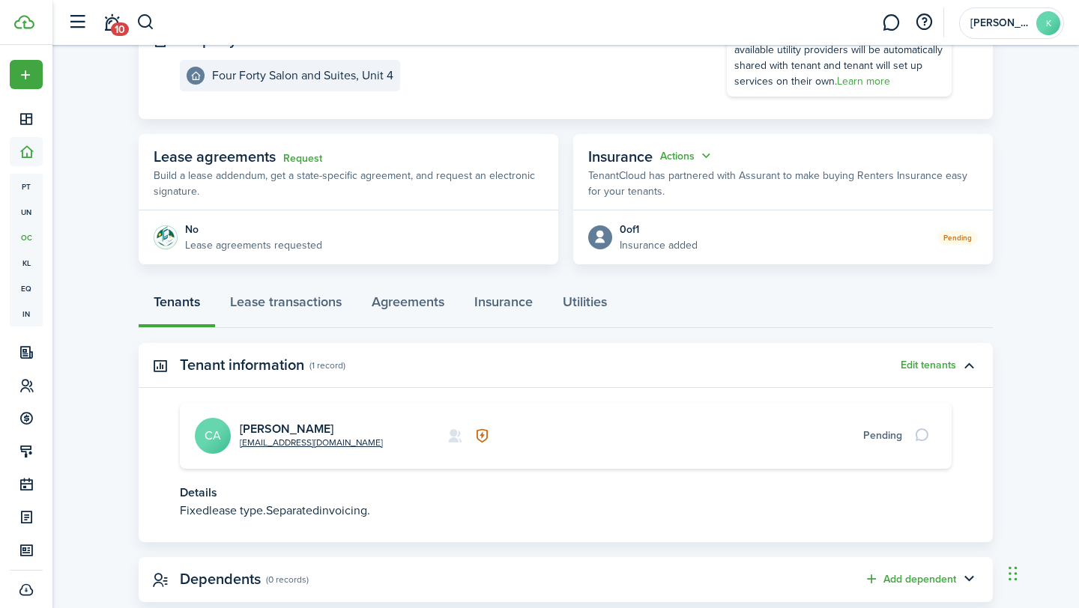
scroll to position [221, 0]
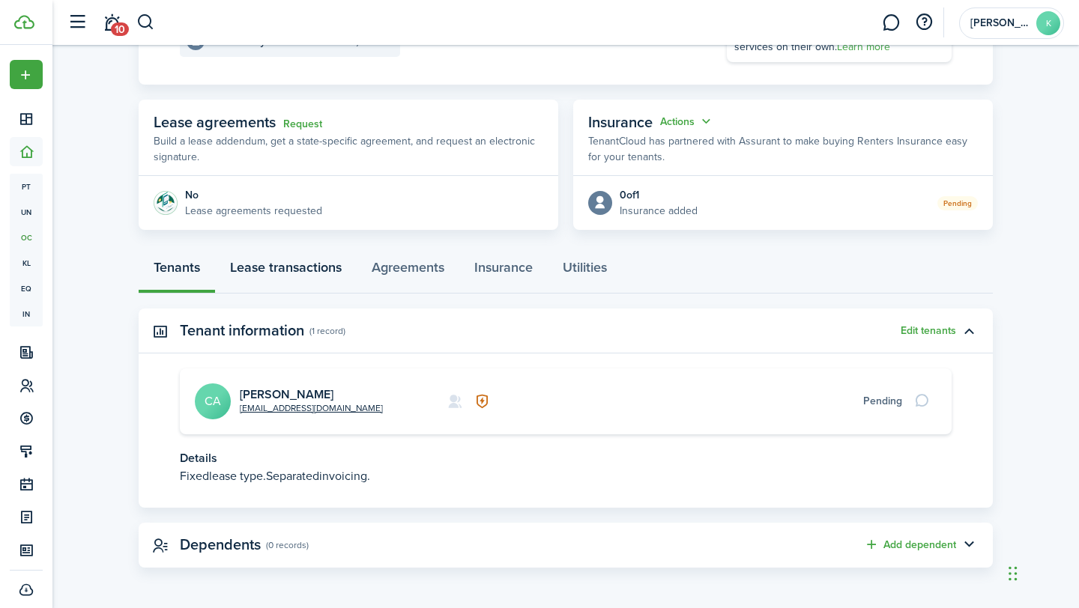
click at [336, 265] on link "Lease transactions" at bounding box center [286, 271] width 142 height 45
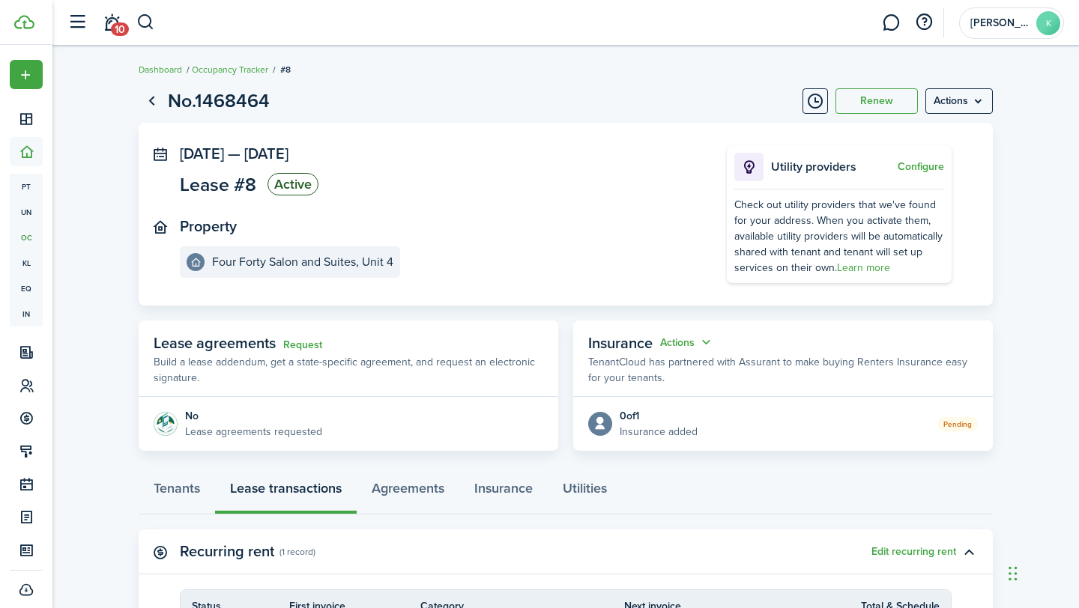
click at [511, 284] on panel-main-body "[DATE] — [DATE] Lease #8 Active Property Four Forty Salon and Suites, Unit 4 Ut…" at bounding box center [566, 214] width 854 height 183
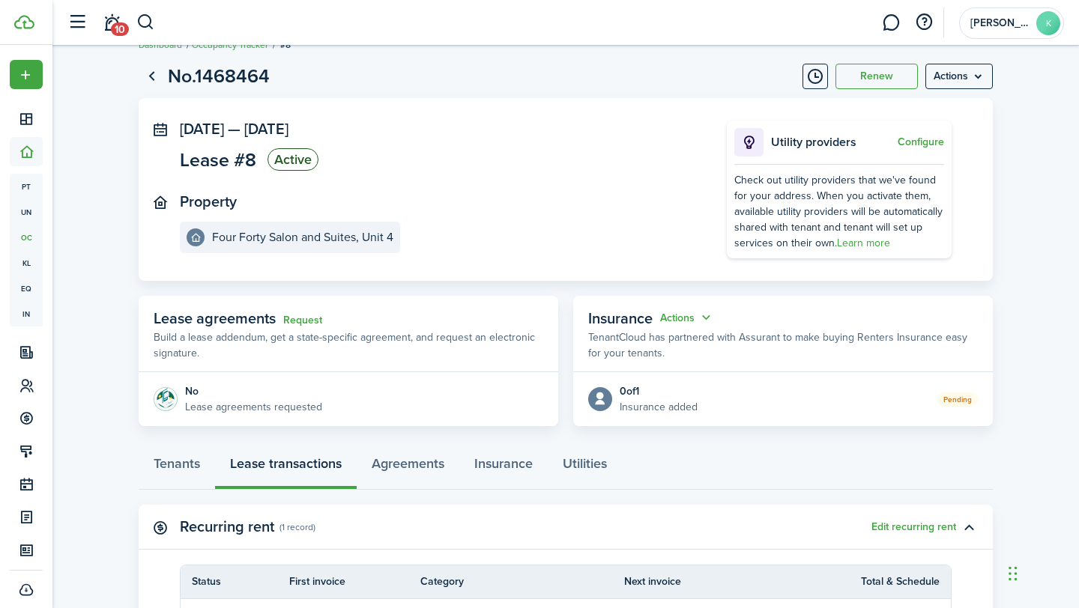
scroll to position [4, 0]
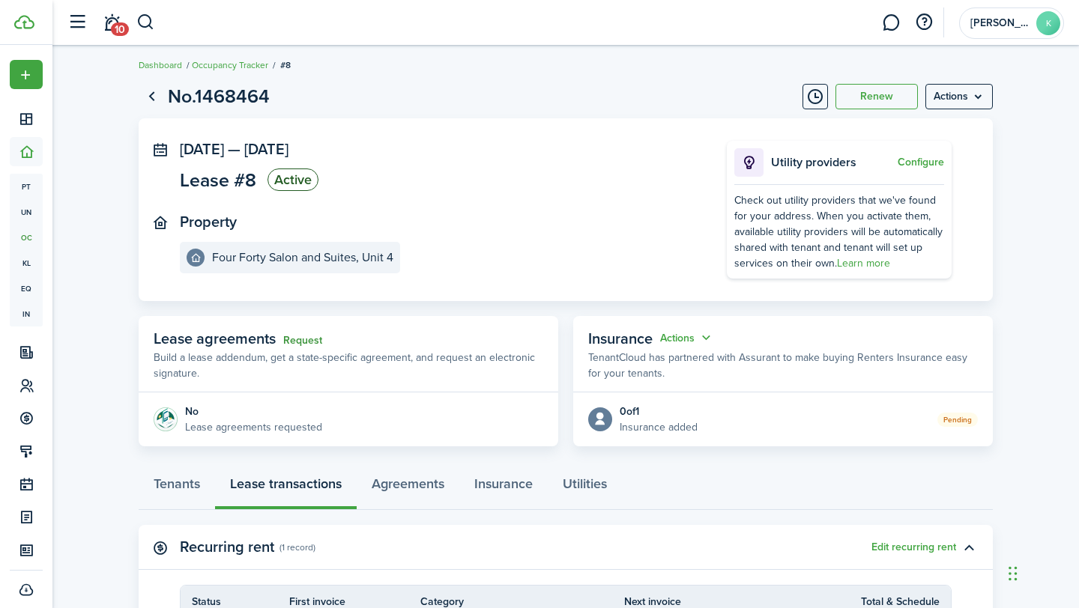
click at [306, 339] on link "Request" at bounding box center [302, 341] width 39 height 12
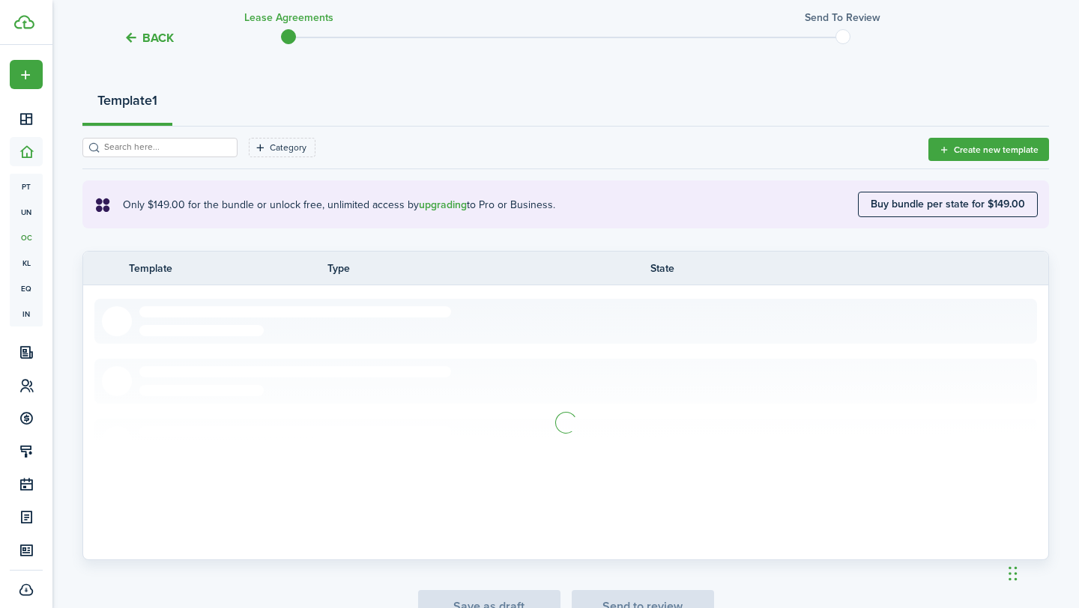
scroll to position [239, 0]
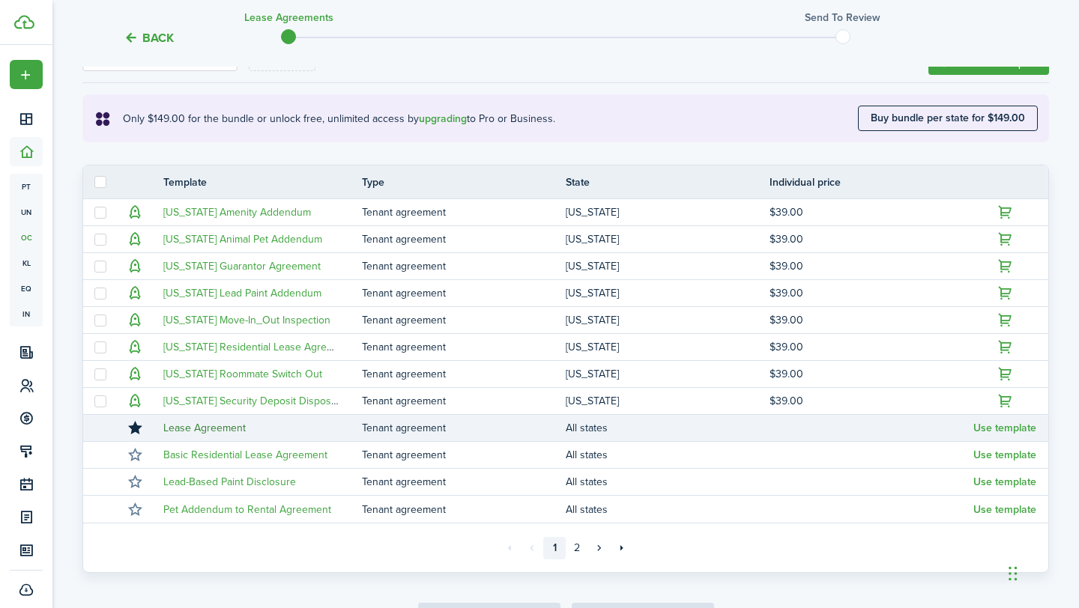
click at [214, 432] on link "Lease Agreement" at bounding box center [204, 428] width 82 height 16
